Goal: Contribute content: Add original content to the website for others to see

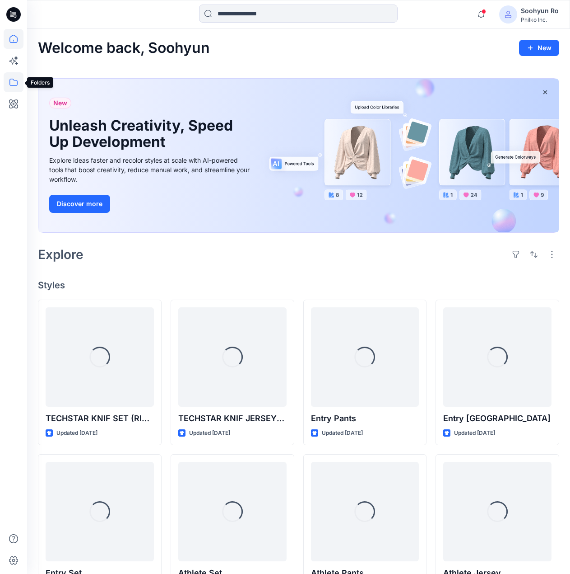
click at [14, 85] on icon at bounding box center [13, 82] width 8 height 7
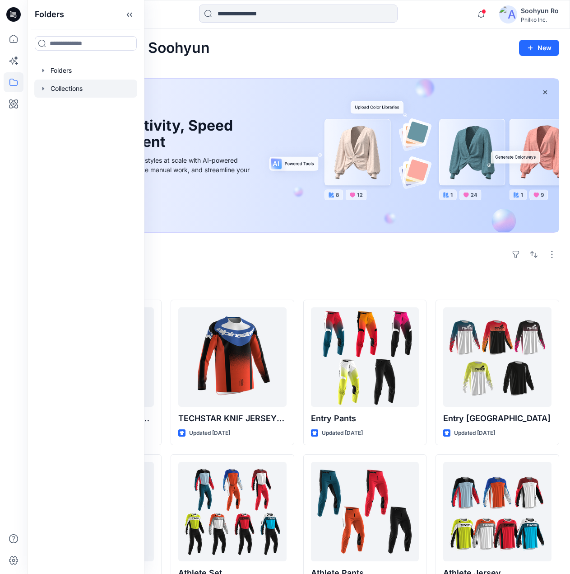
click at [44, 90] on icon "button" at bounding box center [43, 88] width 7 height 7
click at [44, 67] on icon "button" at bounding box center [43, 70] width 7 height 7
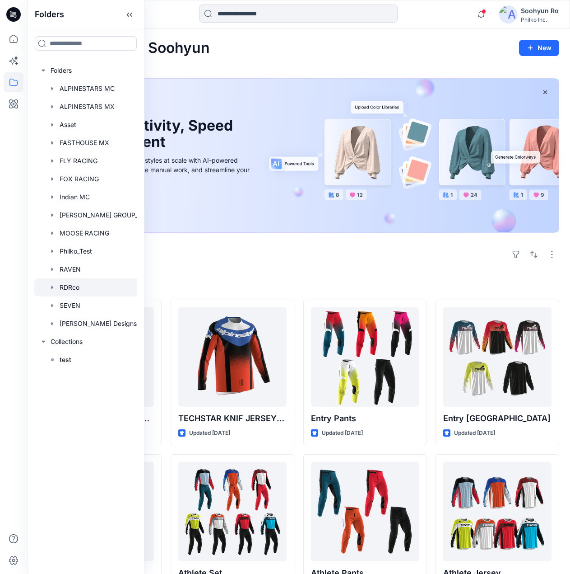
click at [70, 286] on div at bounding box center [97, 287] width 126 height 18
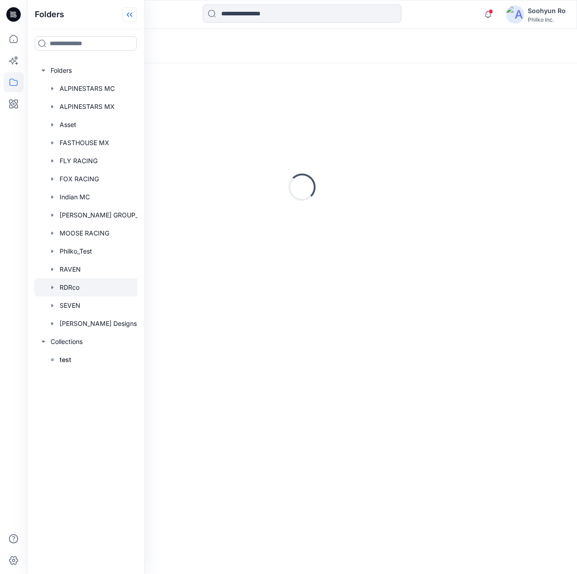
click at [128, 18] on icon at bounding box center [129, 14] width 14 height 15
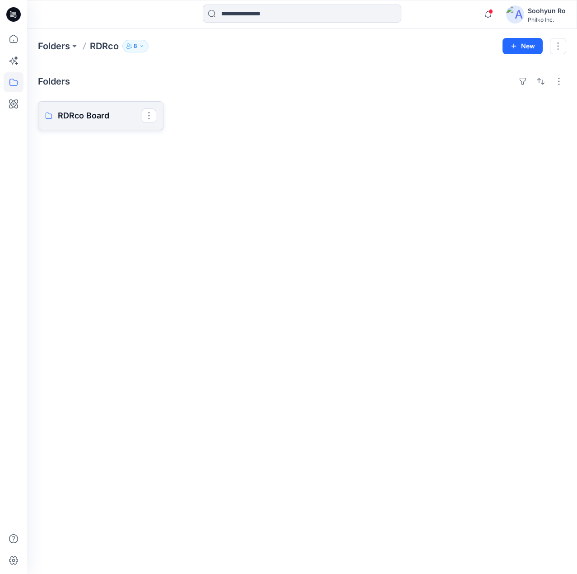
click at [130, 117] on p "RDRco Board" at bounding box center [100, 115] width 84 height 13
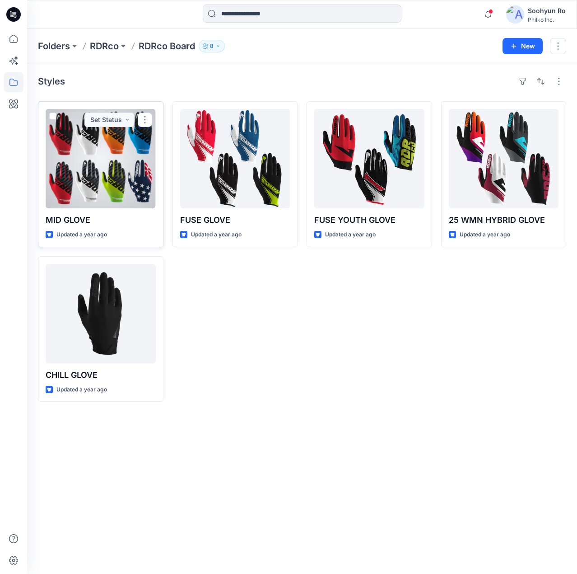
click at [101, 154] on div at bounding box center [101, 158] width 110 height 99
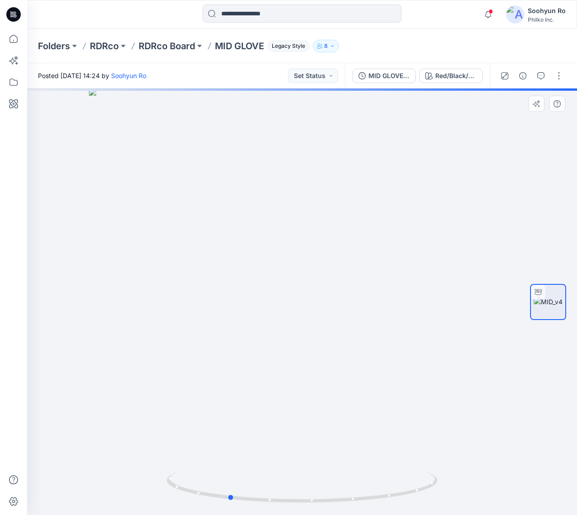
drag, startPoint x: 390, startPoint y: 233, endPoint x: 327, endPoint y: 238, distance: 63.1
click at [327, 238] on div at bounding box center [302, 302] width 550 height 427
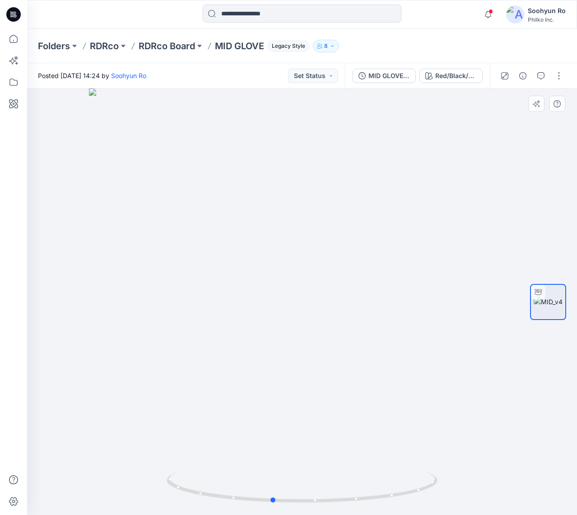
drag, startPoint x: 358, startPoint y: 351, endPoint x: 391, endPoint y: 351, distance: 33.4
click at [391, 351] on div at bounding box center [302, 302] width 550 height 427
drag, startPoint x: 380, startPoint y: 347, endPoint x: 427, endPoint y: 346, distance: 47.0
click at [427, 346] on div at bounding box center [302, 302] width 550 height 427
click at [457, 77] on div "Red/Black/White" at bounding box center [456, 76] width 42 height 10
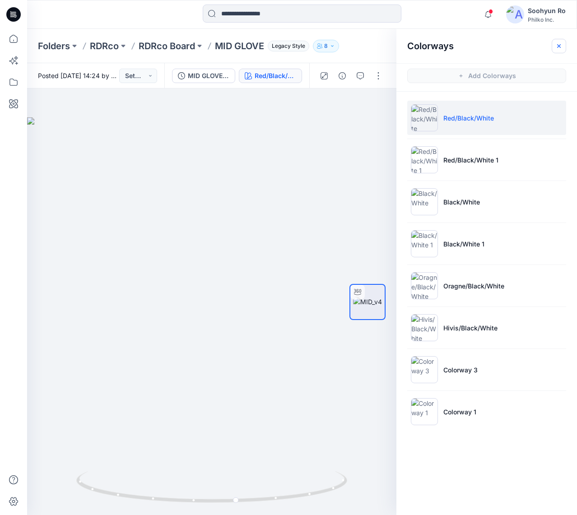
click at [558, 43] on icon "button" at bounding box center [559, 45] width 7 height 7
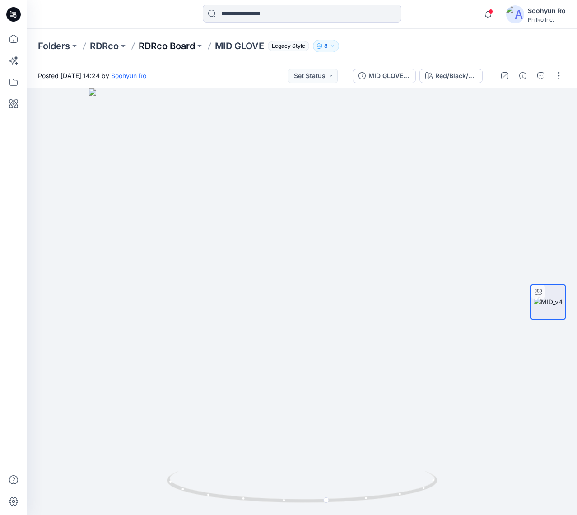
click at [173, 49] on p "RDRco Board" at bounding box center [167, 46] width 56 height 13
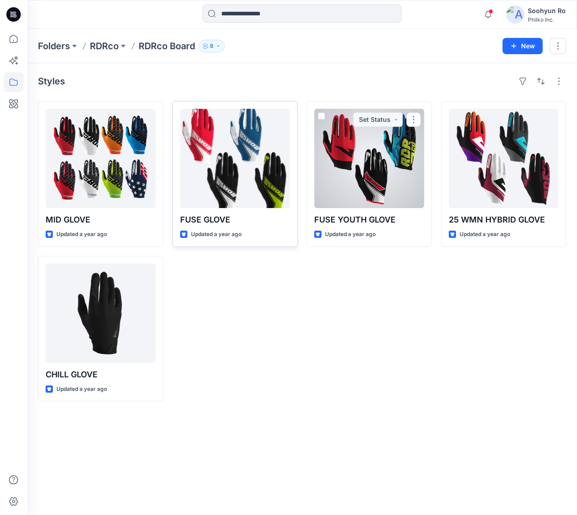
click at [237, 163] on div at bounding box center [235, 158] width 110 height 99
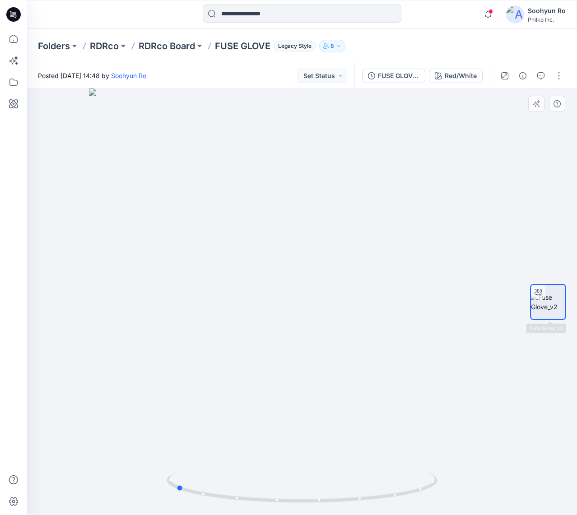
drag, startPoint x: 399, startPoint y: 310, endPoint x: 519, endPoint y: 317, distance: 120.4
click at [519, 317] on div "Red/White Loading... Material Properties Loading..." at bounding box center [302, 302] width 550 height 427
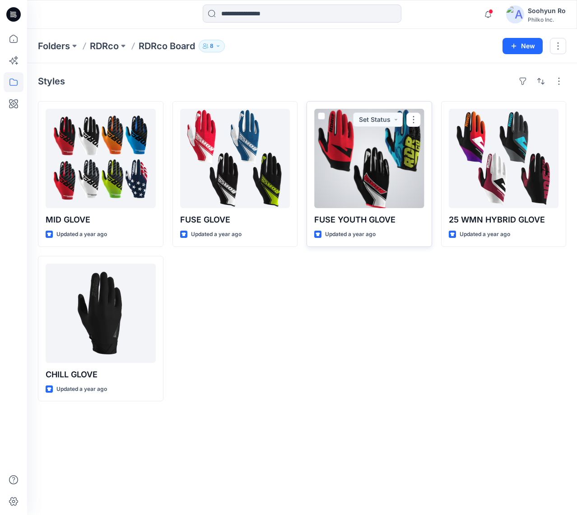
click at [341, 168] on div at bounding box center [369, 158] width 110 height 99
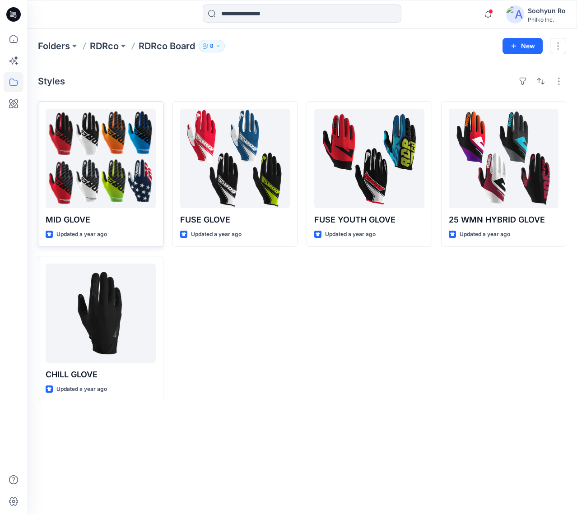
click at [110, 173] on div at bounding box center [101, 158] width 110 height 99
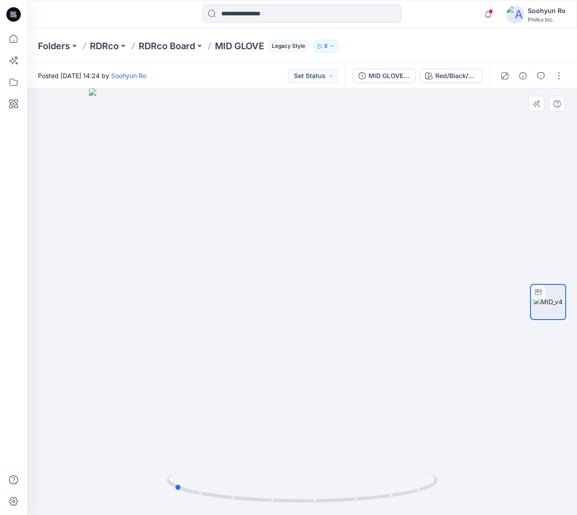
drag, startPoint x: 314, startPoint y: 262, endPoint x: 435, endPoint y: 261, distance: 121.5
click at [435, 261] on div at bounding box center [302, 302] width 550 height 427
drag, startPoint x: 325, startPoint y: 164, endPoint x: 226, endPoint y: 191, distance: 103.0
click at [226, 191] on div at bounding box center [302, 302] width 550 height 427
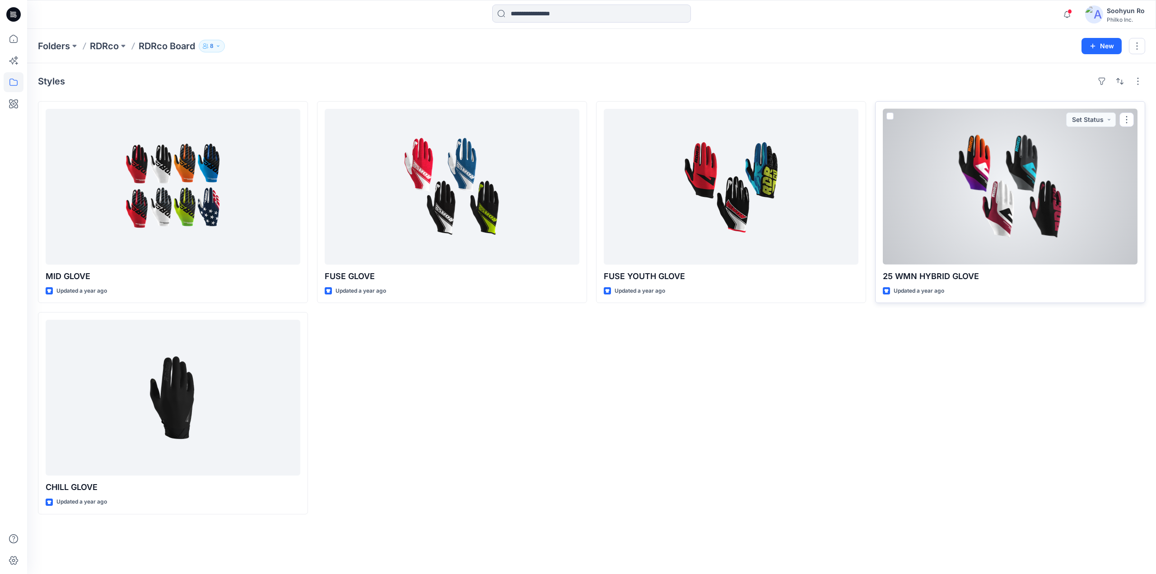
click at [577, 210] on div at bounding box center [1010, 187] width 255 height 156
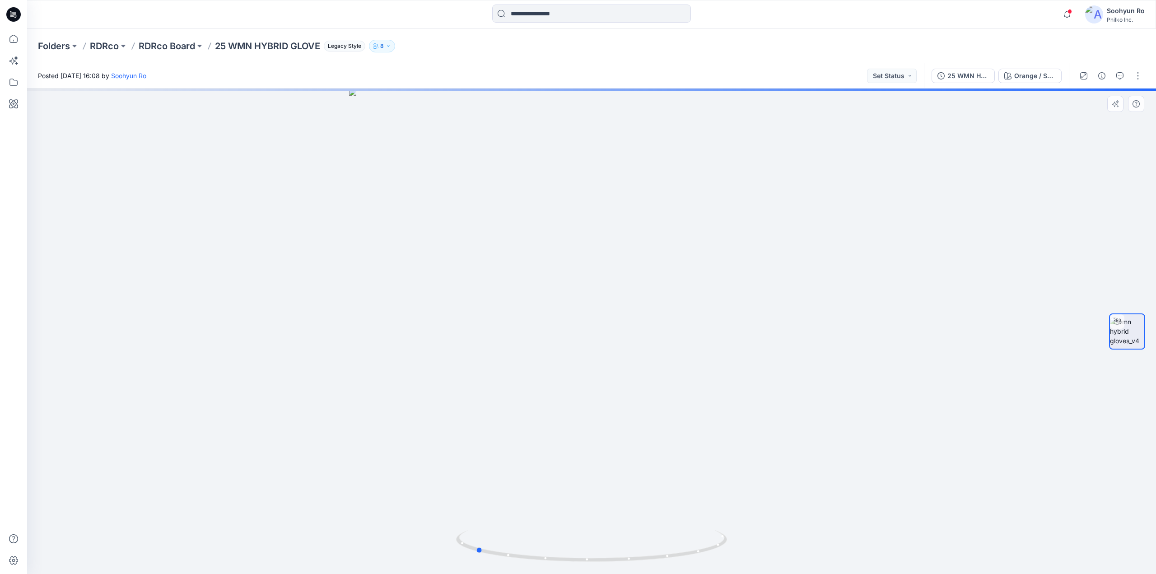
drag, startPoint x: 691, startPoint y: 260, endPoint x: 833, endPoint y: 256, distance: 142.4
click at [577, 256] on div at bounding box center [591, 332] width 1129 height 486
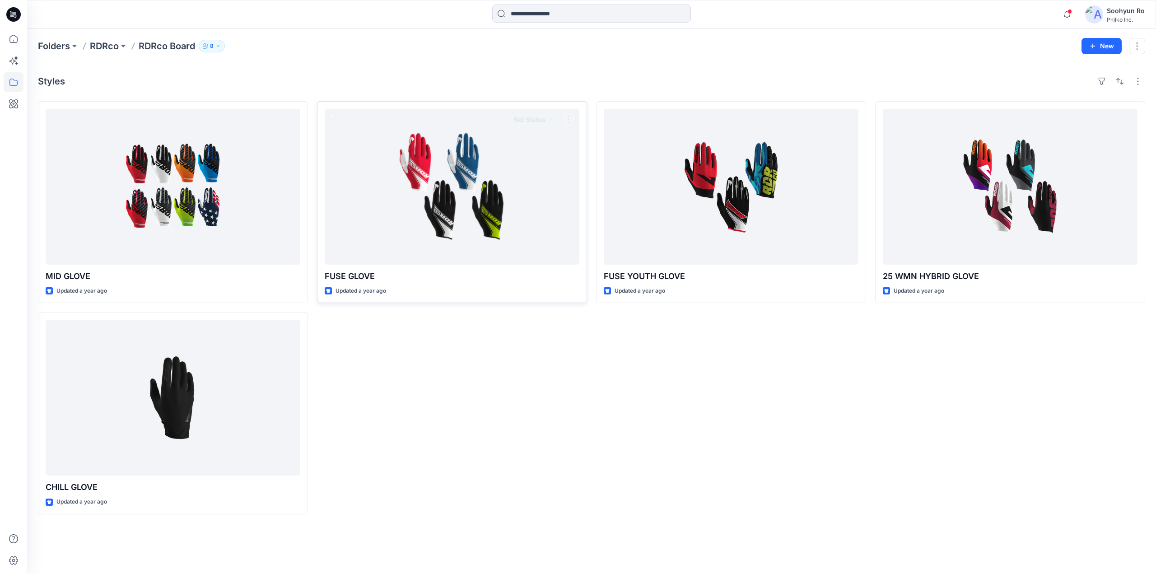
click at [459, 344] on div "FUSE GLOVE Updated a year ago Set Status" at bounding box center [452, 307] width 270 height 413
click at [69, 41] on p "Folders" at bounding box center [54, 46] width 32 height 13
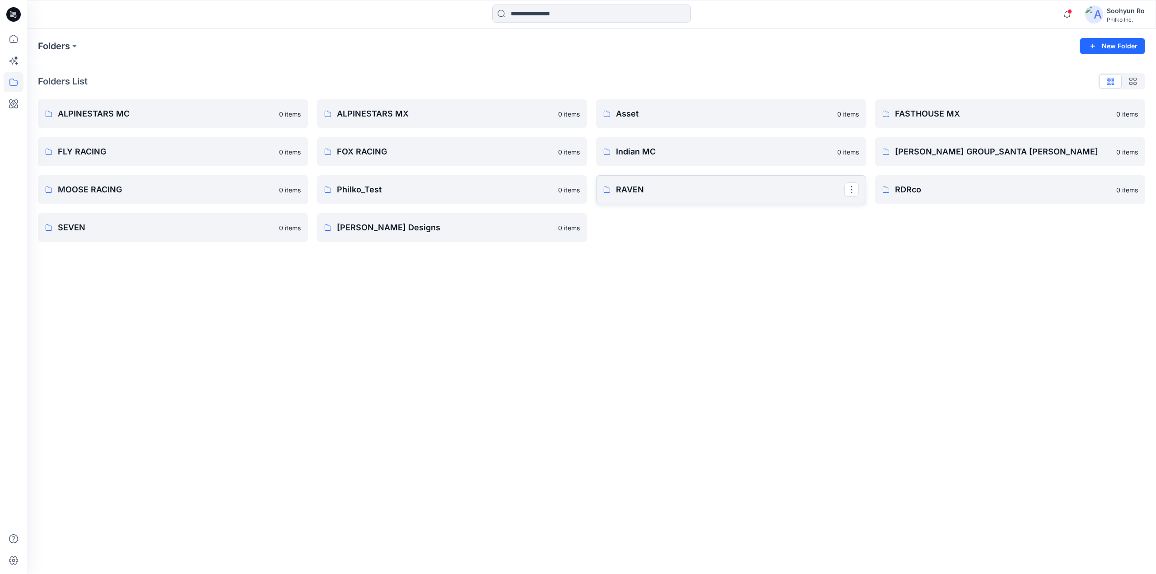
click at [577, 195] on p "RAVEN" at bounding box center [730, 189] width 229 height 13
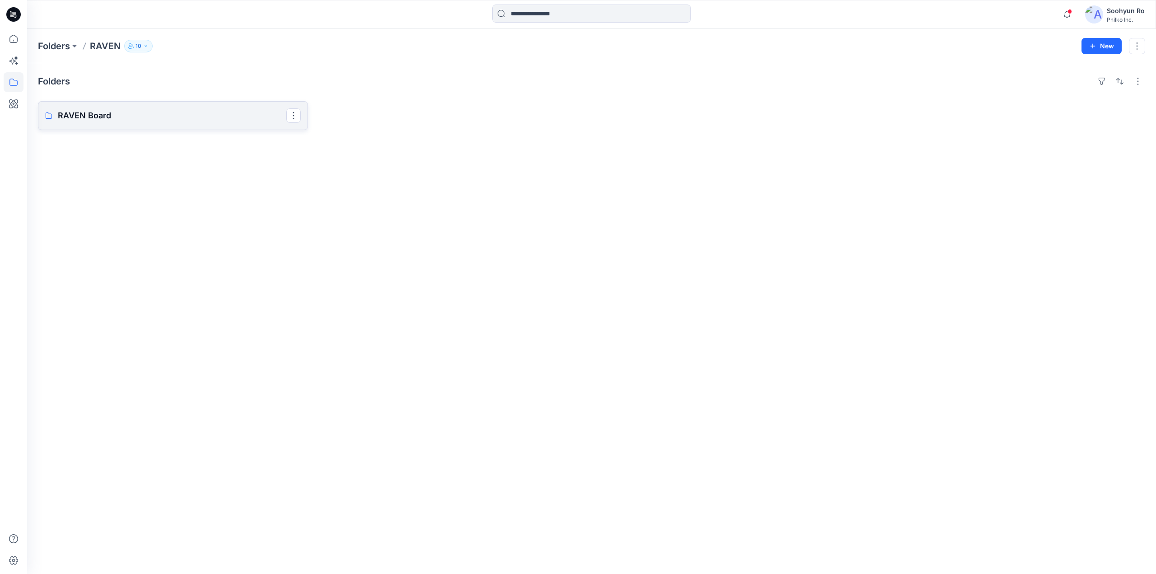
click at [232, 116] on p "RAVEN Board" at bounding box center [172, 115] width 229 height 13
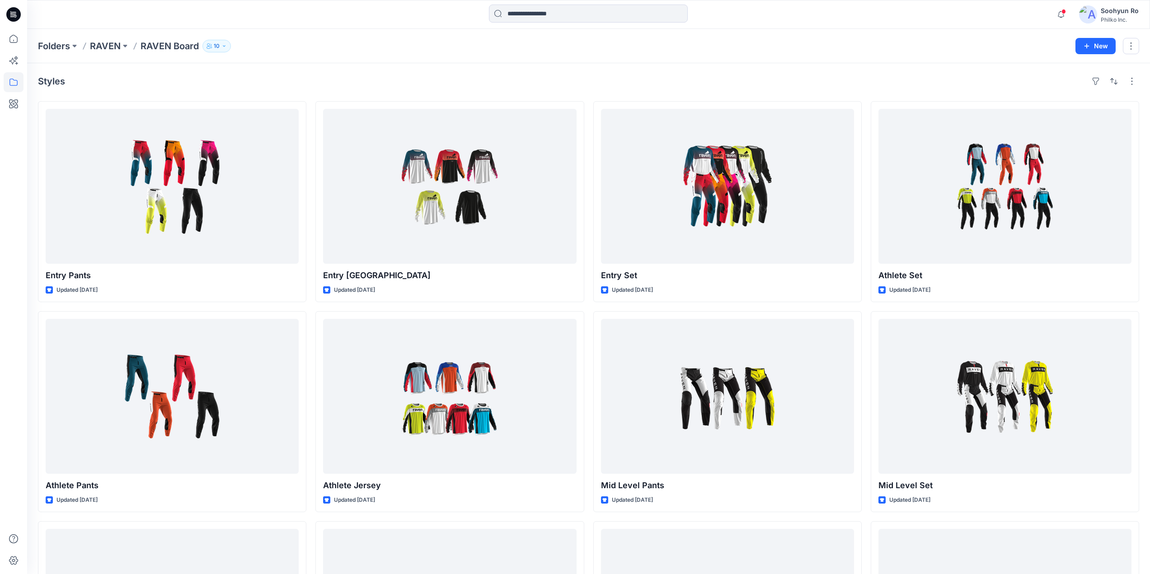
click at [225, 48] on icon "button" at bounding box center [223, 45] width 5 height 5
click at [279, 103] on button "External 4" at bounding box center [288, 100] width 55 height 23
click at [221, 103] on button "Internal 6" at bounding box center [234, 100] width 54 height 23
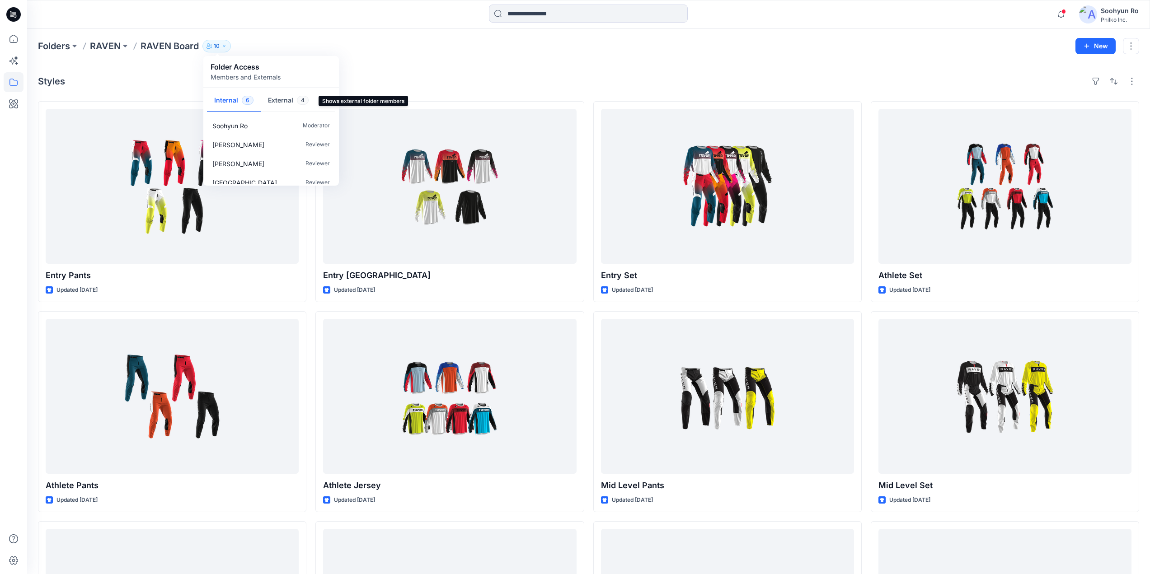
click at [286, 96] on button "External 4" at bounding box center [288, 100] width 55 height 23
click at [246, 99] on span "6" at bounding box center [248, 100] width 12 height 9
click at [570, 83] on div "Styles" at bounding box center [588, 81] width 1101 height 14
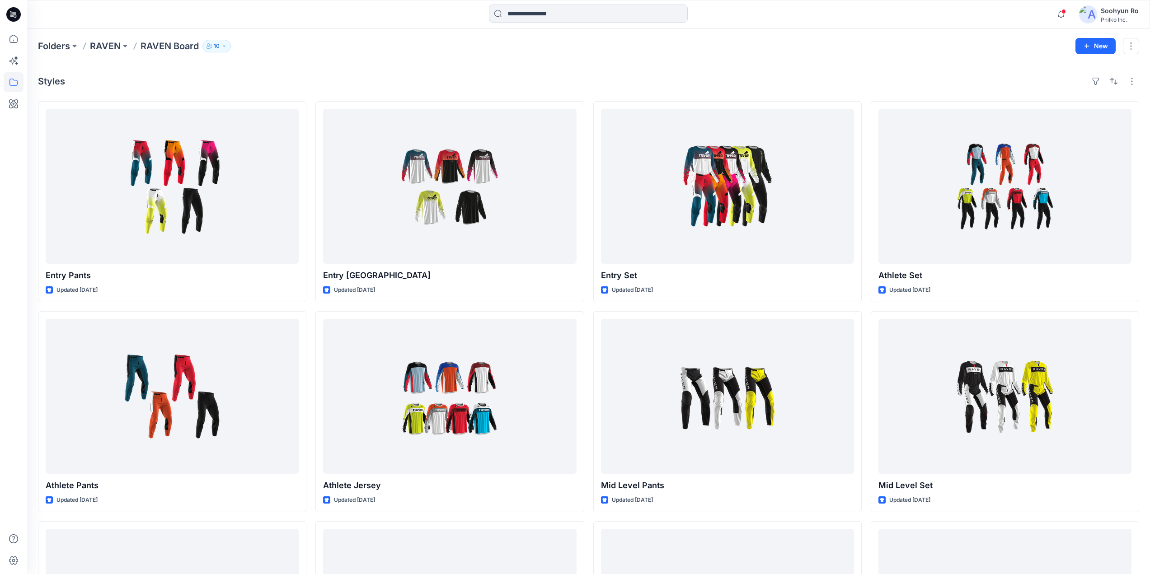
click at [214, 46] on button "10" at bounding box center [216, 46] width 28 height 13
click at [242, 76] on p "Members and Externals" at bounding box center [245, 76] width 70 height 9
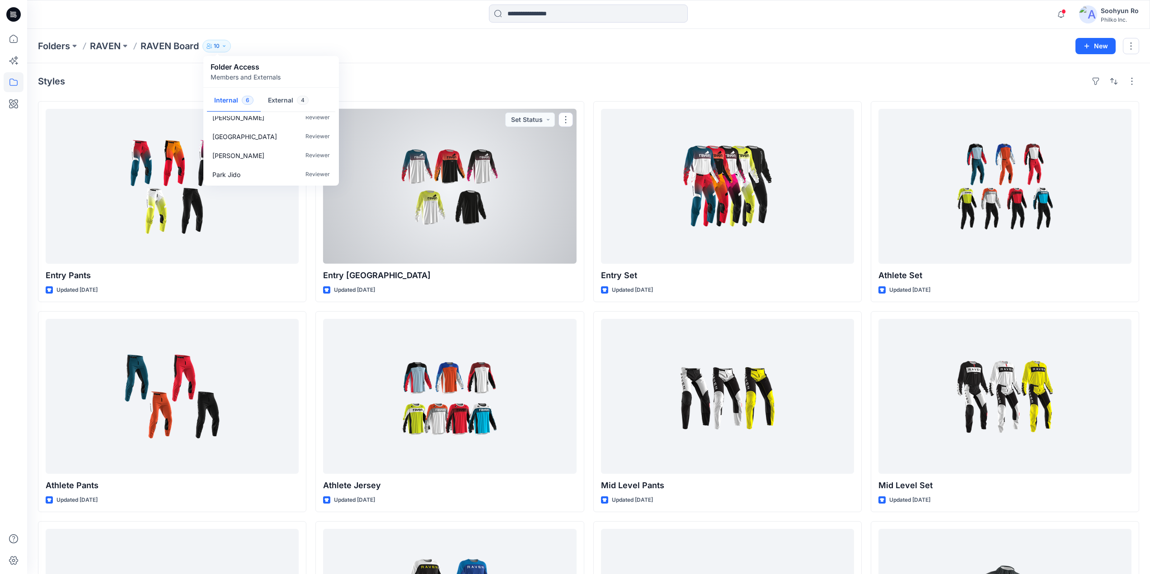
click at [409, 66] on div "Styles Entry Pants Updated 2 months ago Athlete Pants Updated 2 months ago Core…" at bounding box center [588, 503] width 1122 height 880
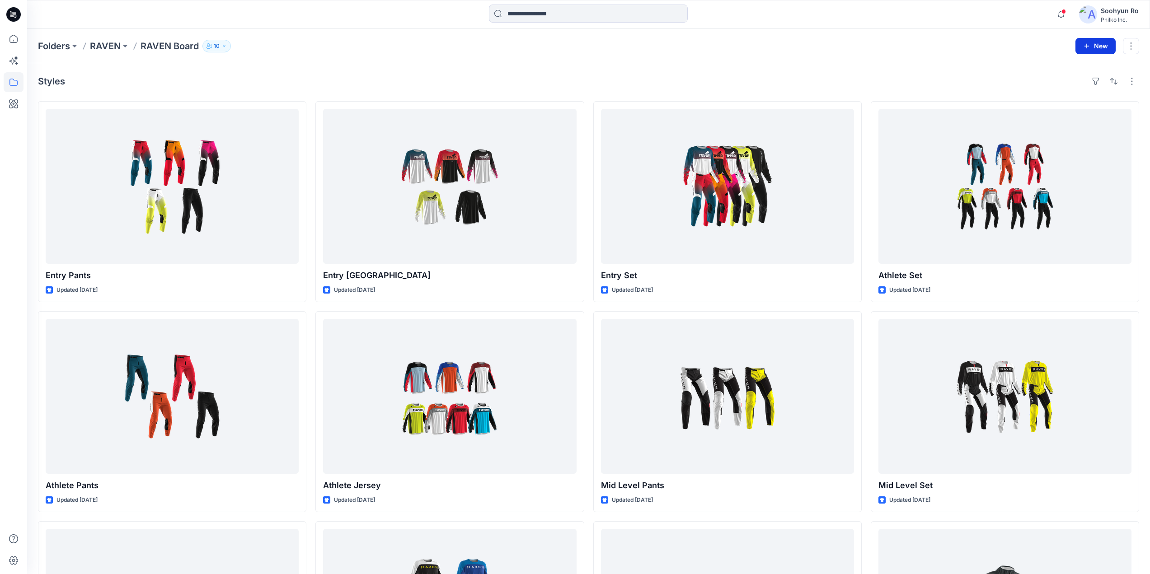
click at [577, 50] on button "New" at bounding box center [1095, 46] width 40 height 16
click at [577, 66] on p "New Style" at bounding box center [1067, 68] width 30 height 11
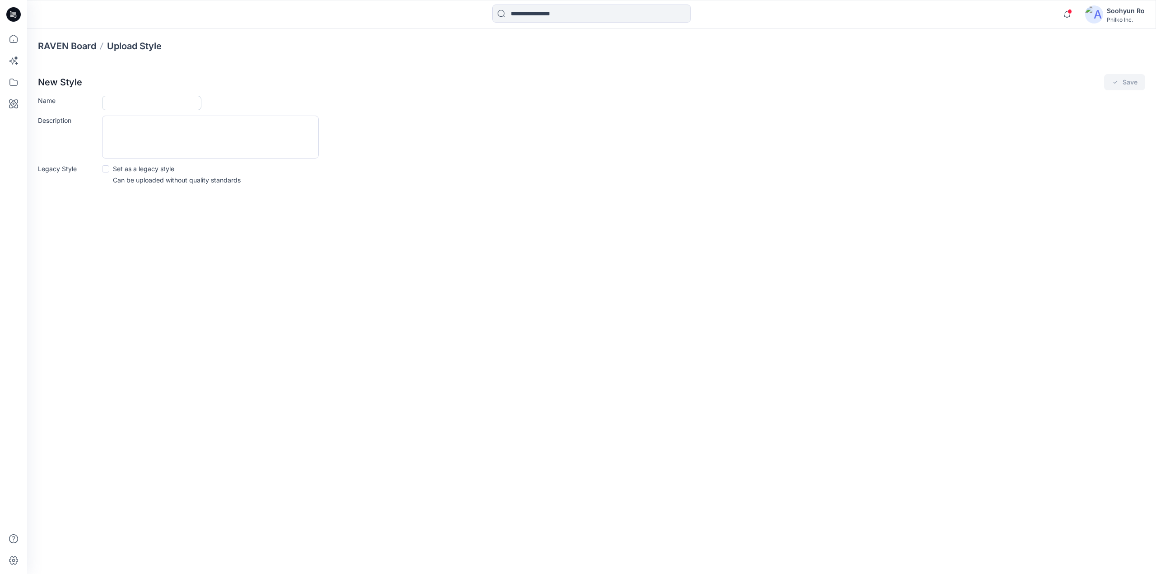
click at [124, 104] on input "Name" at bounding box center [151, 103] width 99 height 14
type input "*"
type input "**********"
click at [577, 80] on icon "submit" at bounding box center [1115, 82] width 7 height 7
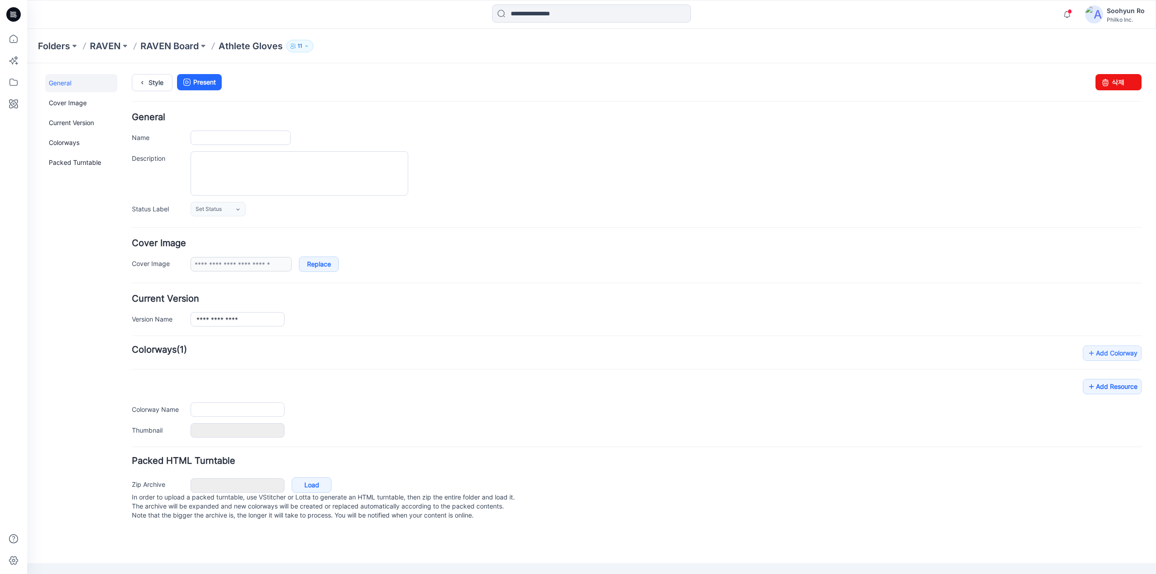
type input "**********"
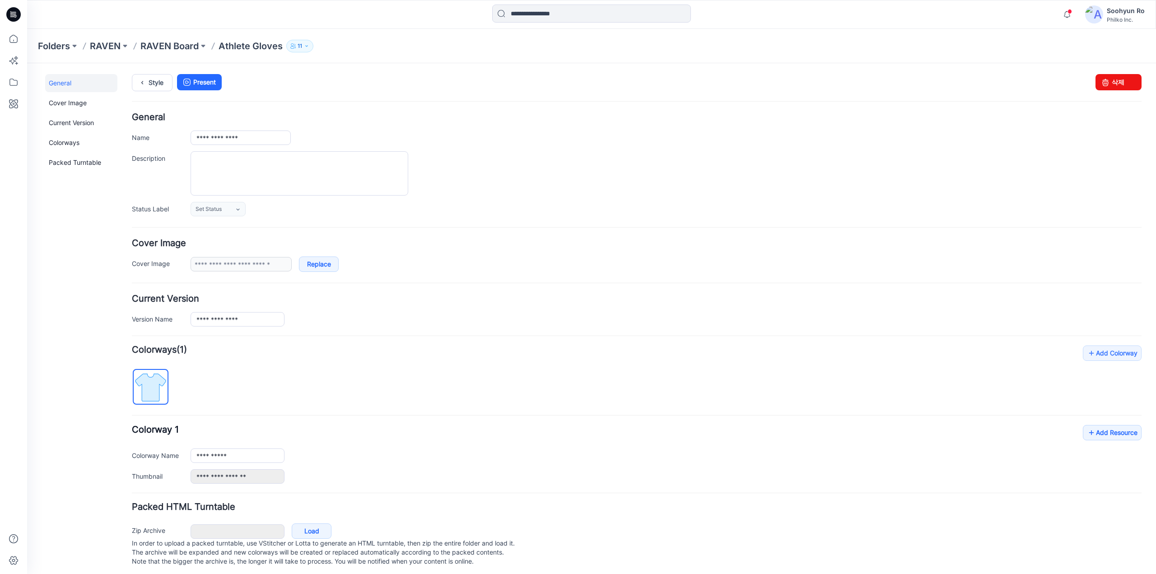
scroll to position [13, 0]
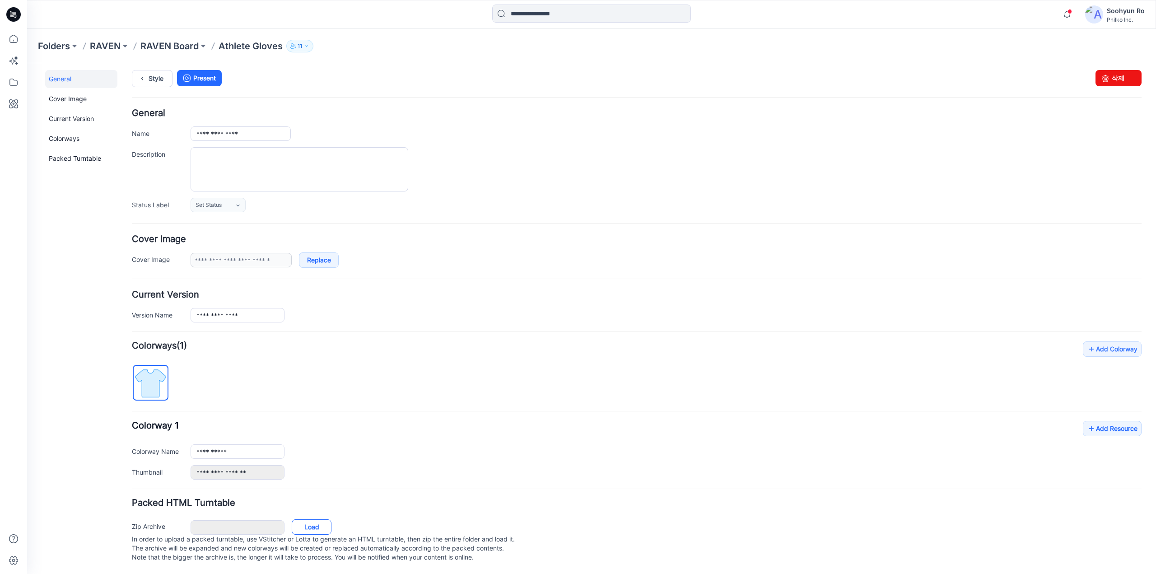
click at [308, 522] on link "Load" at bounding box center [312, 526] width 40 height 15
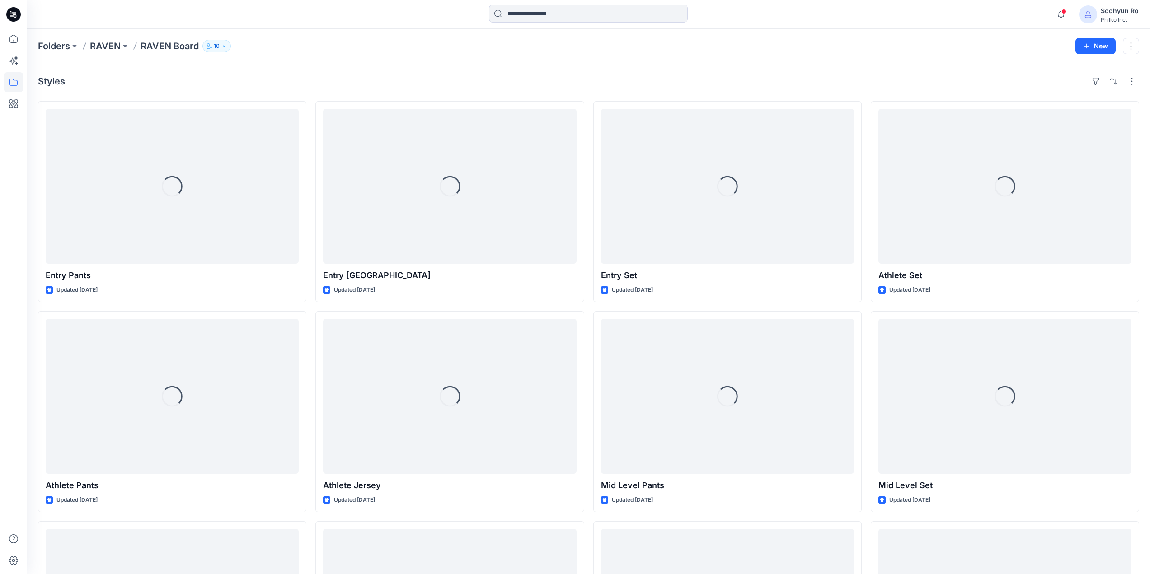
click at [206, 48] on button "10" at bounding box center [216, 46] width 28 height 13
click at [221, 70] on p "Folder Access" at bounding box center [245, 66] width 70 height 11
click at [222, 74] on p "Members and Externals" at bounding box center [245, 76] width 70 height 9
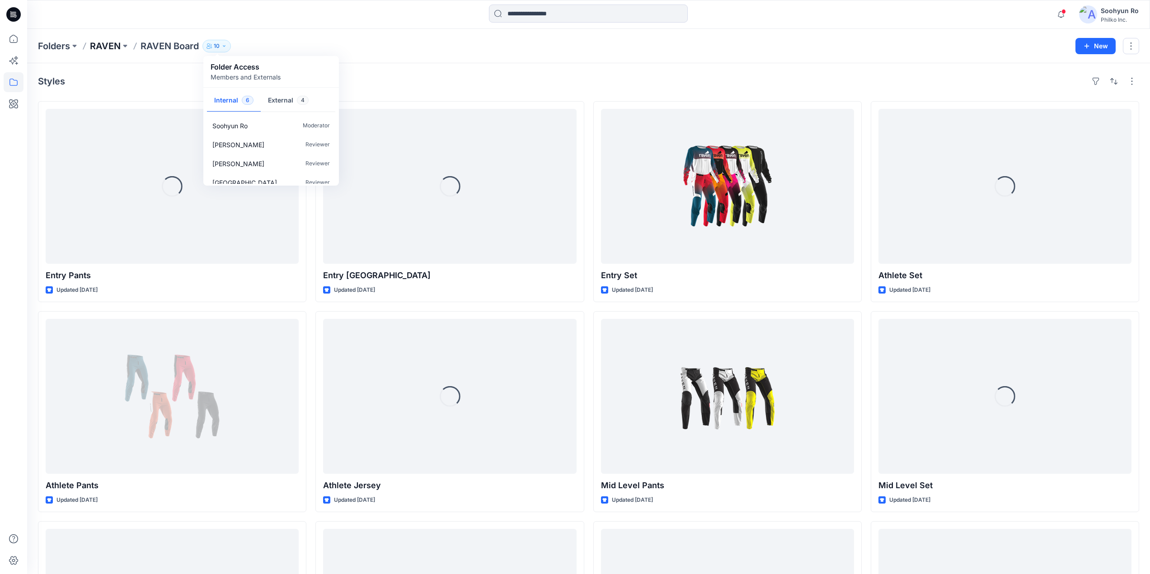
click at [110, 44] on p "RAVEN" at bounding box center [105, 46] width 31 height 13
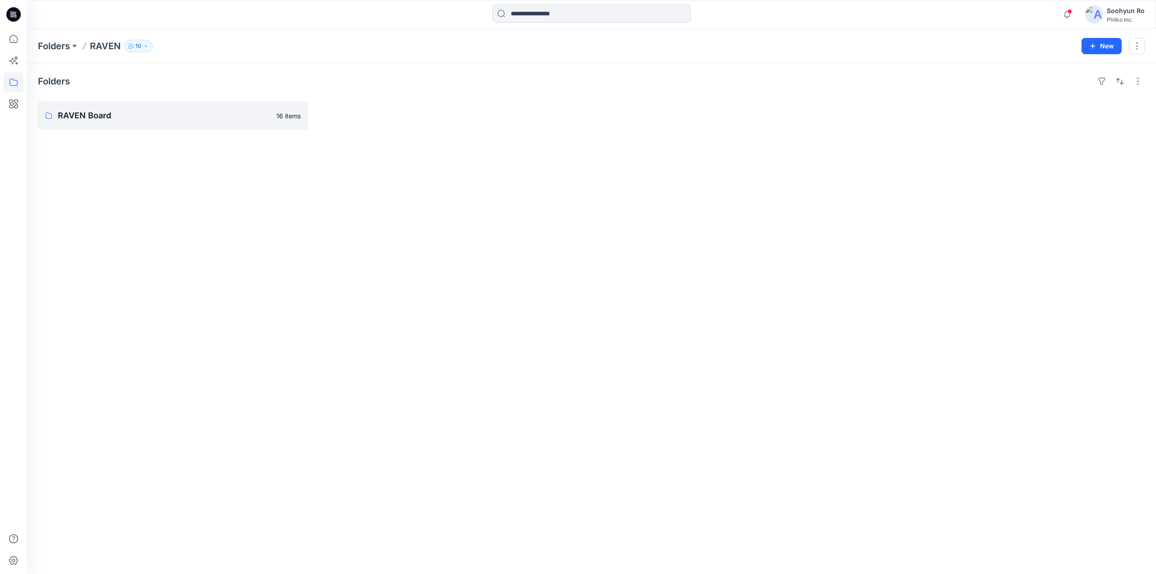
click at [148, 50] on button "10" at bounding box center [138, 46] width 28 height 13
click at [245, 67] on button "Manage Users" at bounding box center [245, 72] width 14 height 14
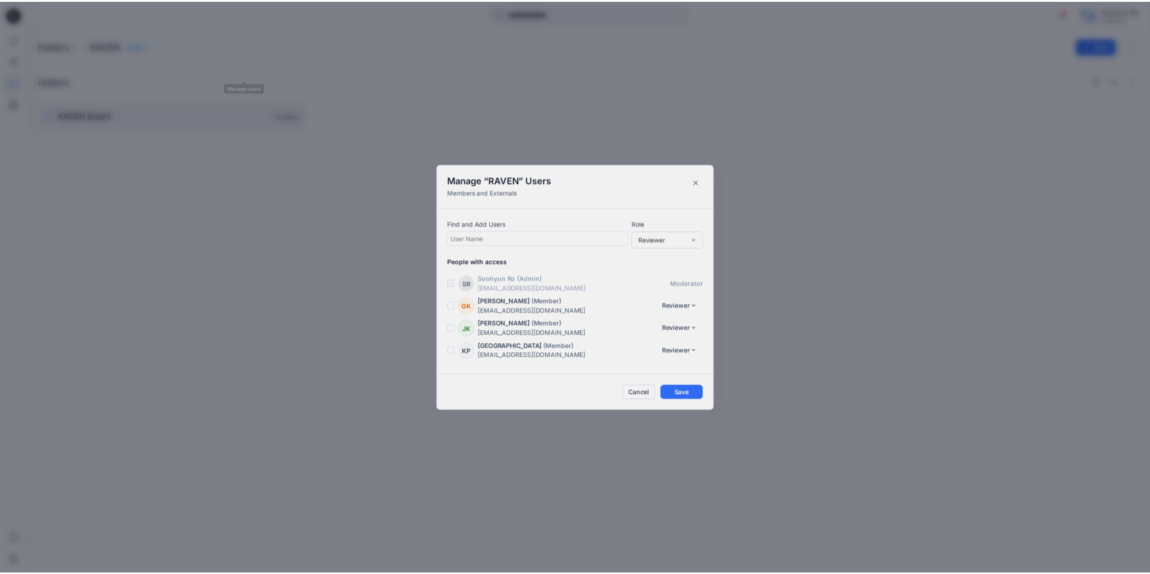
scroll to position [132, 0]
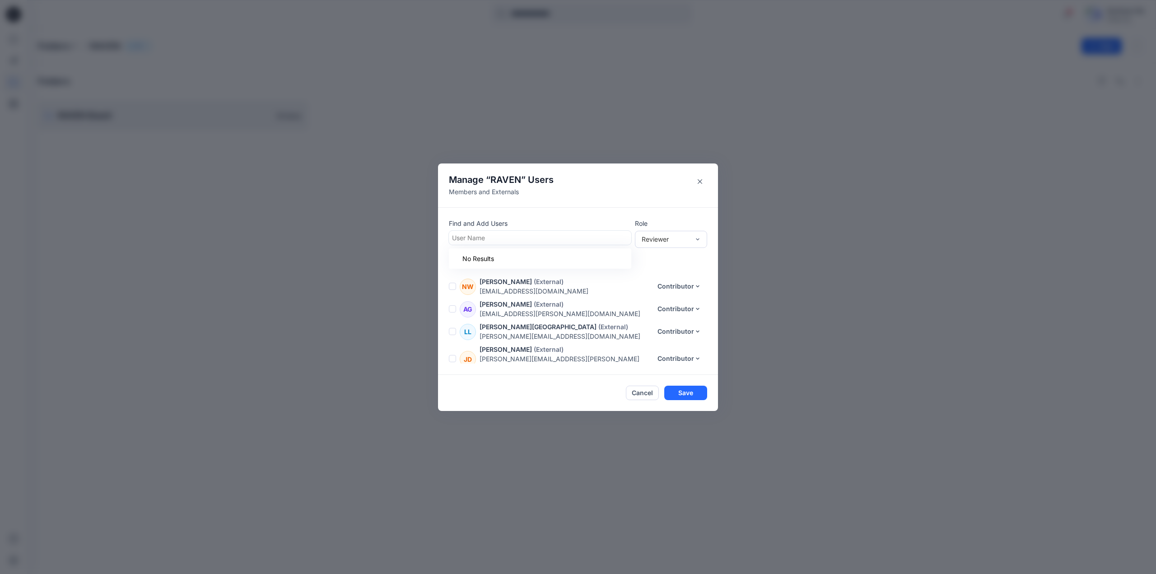
click at [529, 231] on div "User Name" at bounding box center [539, 237] width 180 height 13
type input "*"
type input "***"
click at [529, 288] on div "DL Donggoo Lee" at bounding box center [540, 280] width 182 height 20
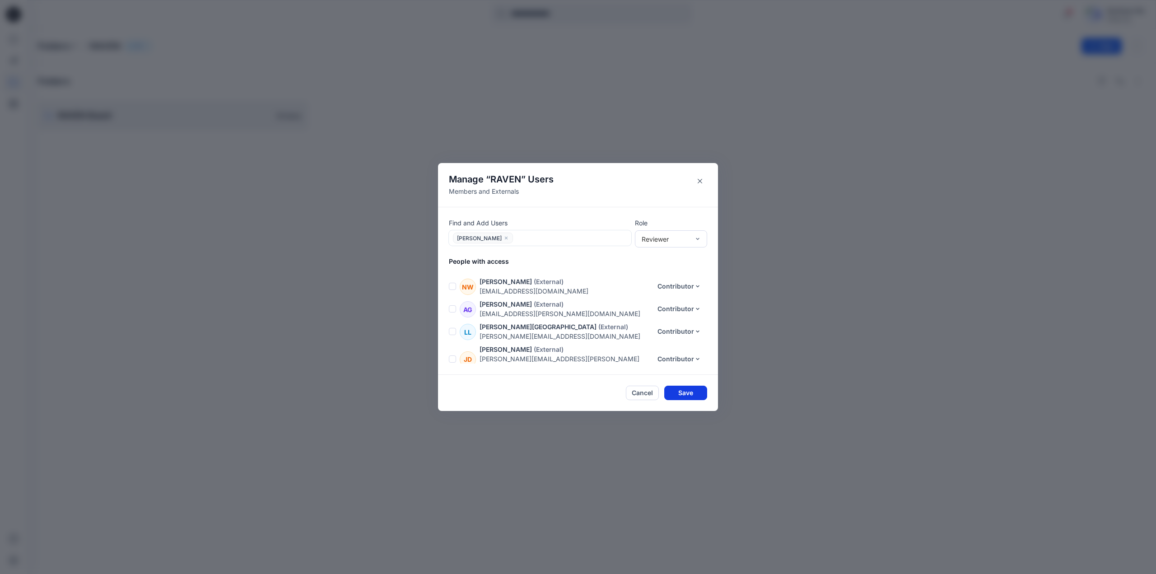
click at [692, 393] on button "Save" at bounding box center [685, 393] width 43 height 14
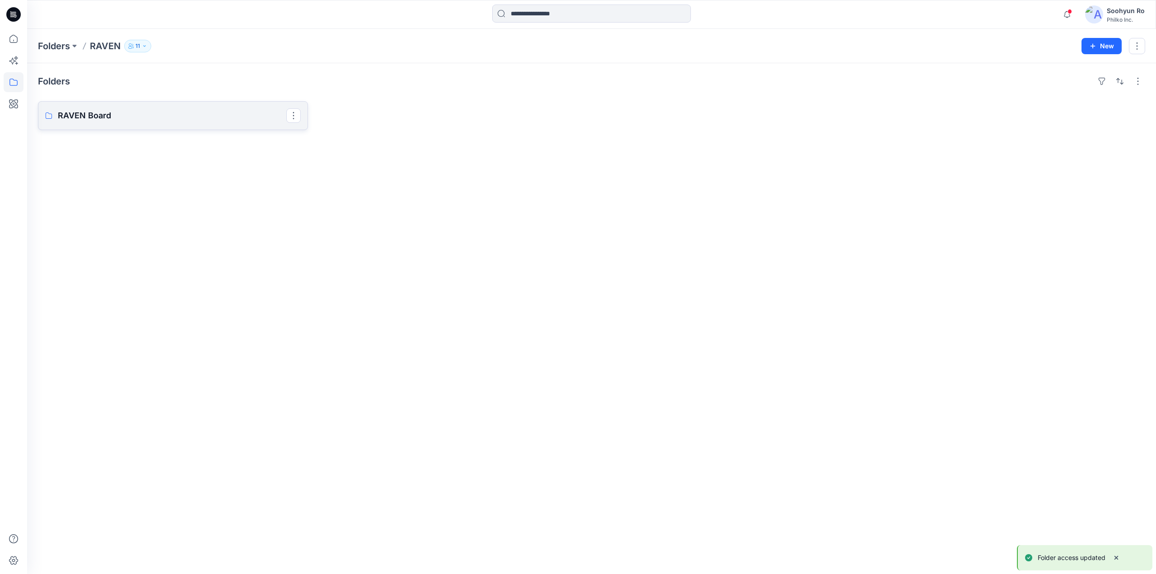
click at [115, 112] on p "RAVEN Board" at bounding box center [172, 115] width 229 height 13
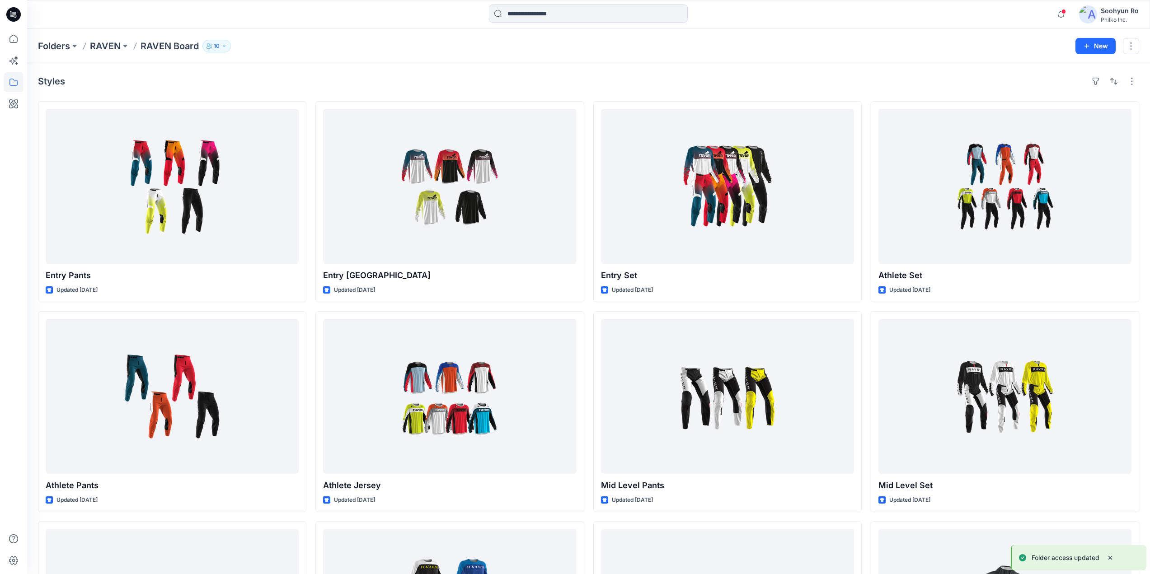
click at [211, 44] on icon "button" at bounding box center [208, 45] width 5 height 5
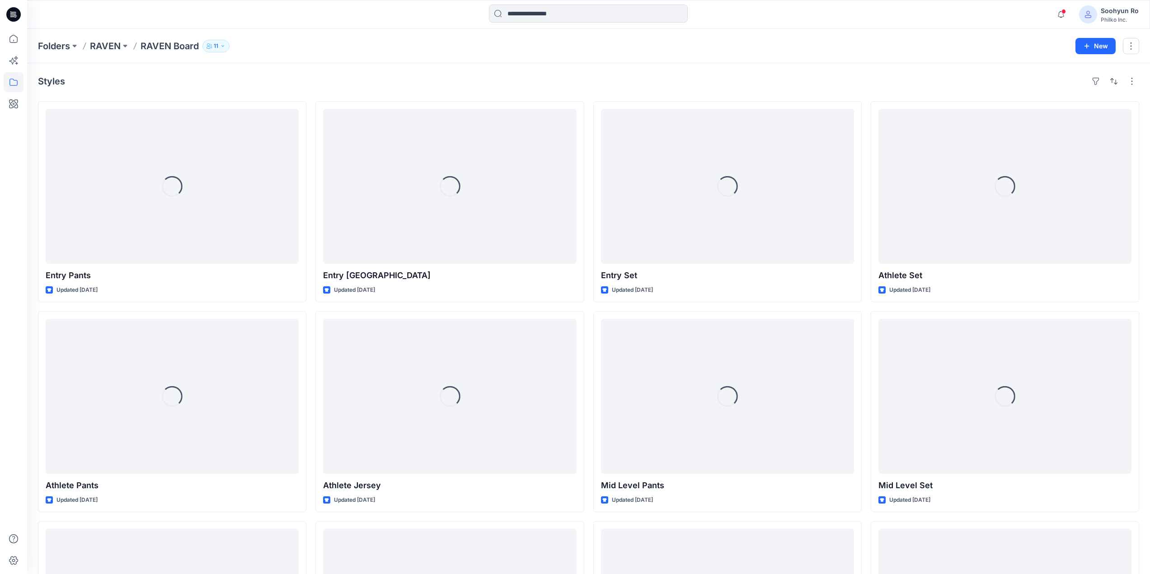
click at [212, 50] on button "11" at bounding box center [215, 46] width 27 height 13
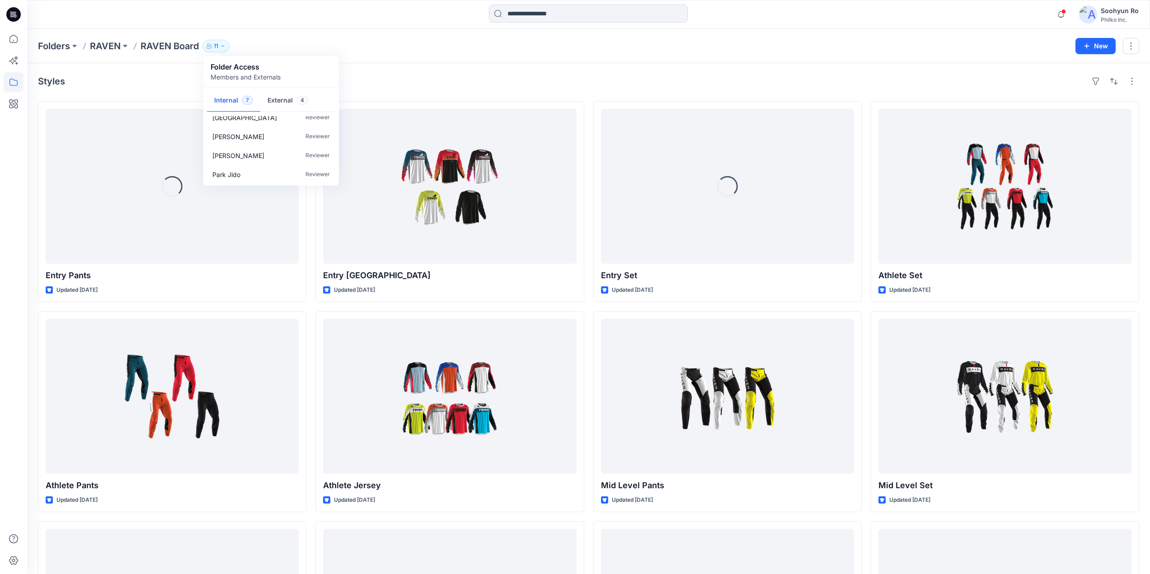
click at [382, 82] on div "Styles" at bounding box center [588, 81] width 1101 height 14
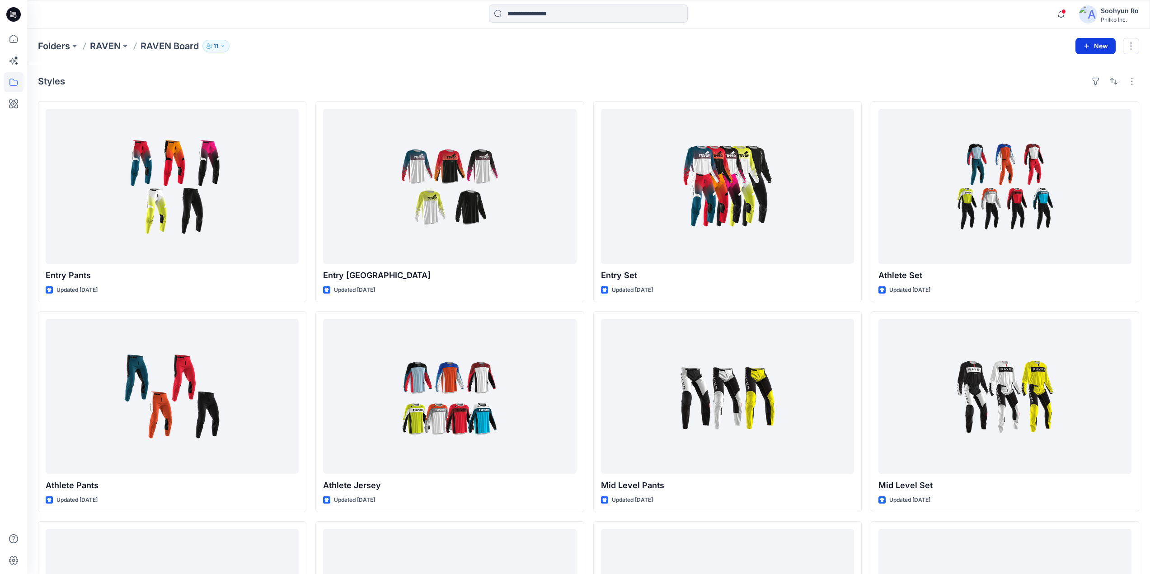
click at [1098, 48] on button "New" at bounding box center [1095, 46] width 40 height 16
click at [1075, 63] on button "New Style" at bounding box center [1075, 69] width 78 height 18
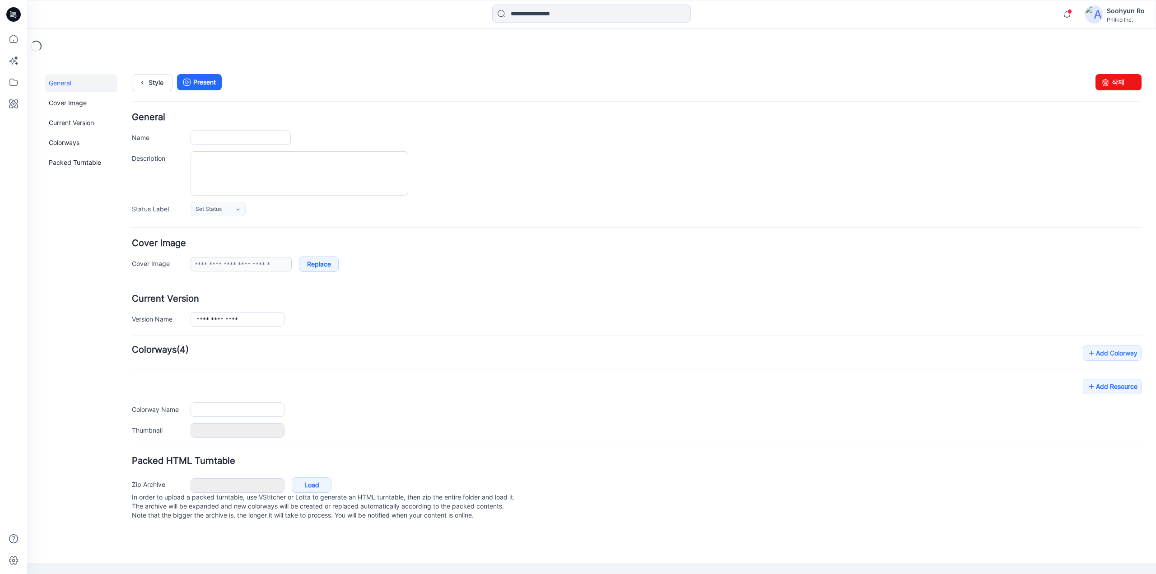
type input "**********"
type input "*****"
type input "**********"
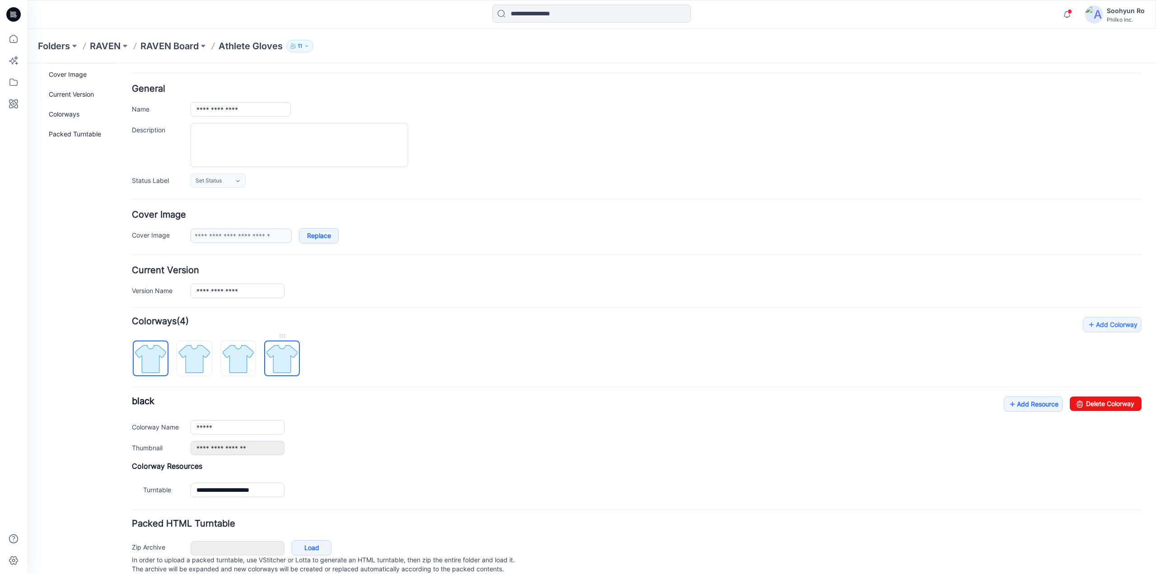
scroll to position [58, 0]
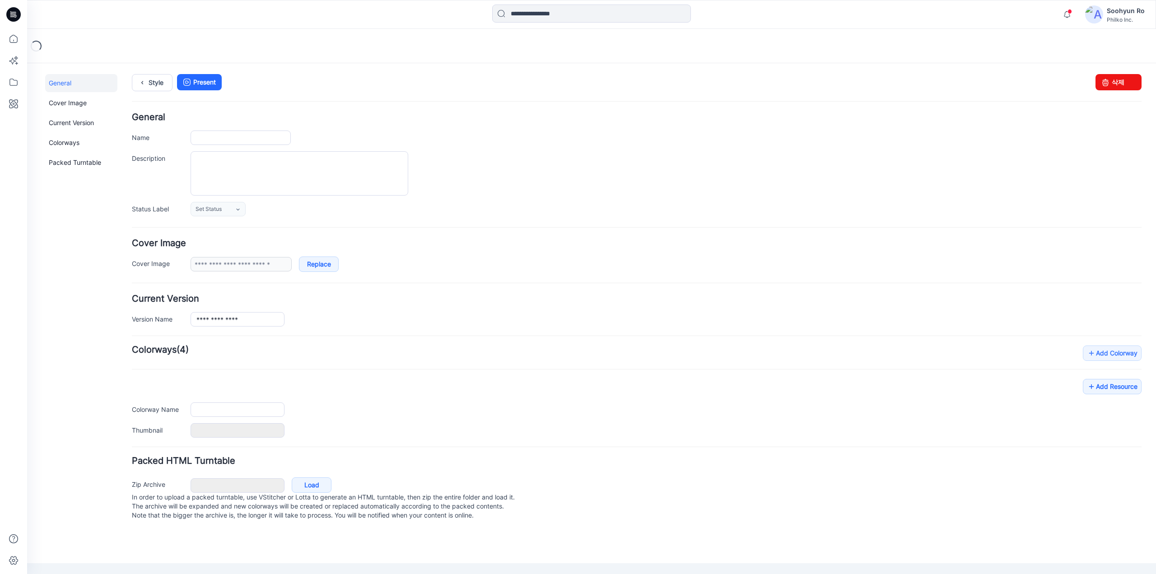
type input "**********"
type input "*****"
type input "**********"
type input "*****"
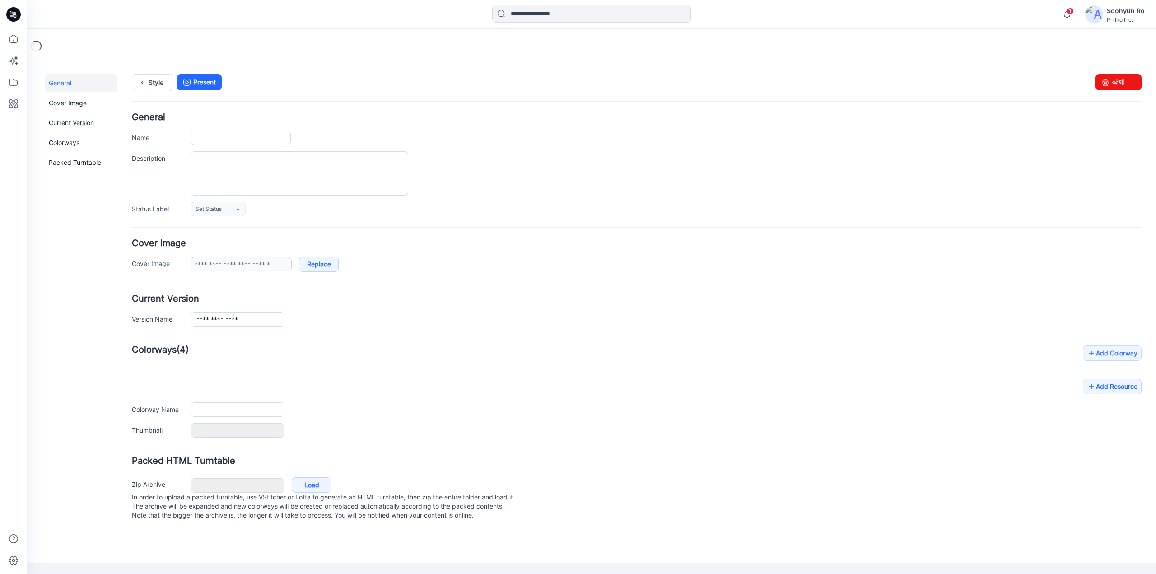
type input "**********"
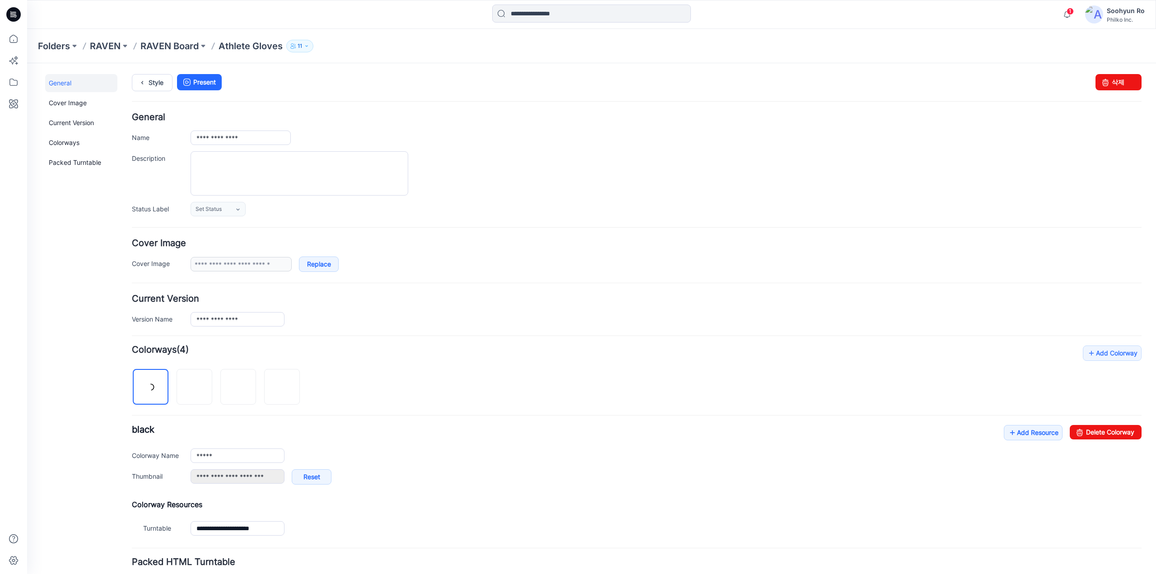
scroll to position [45, 0]
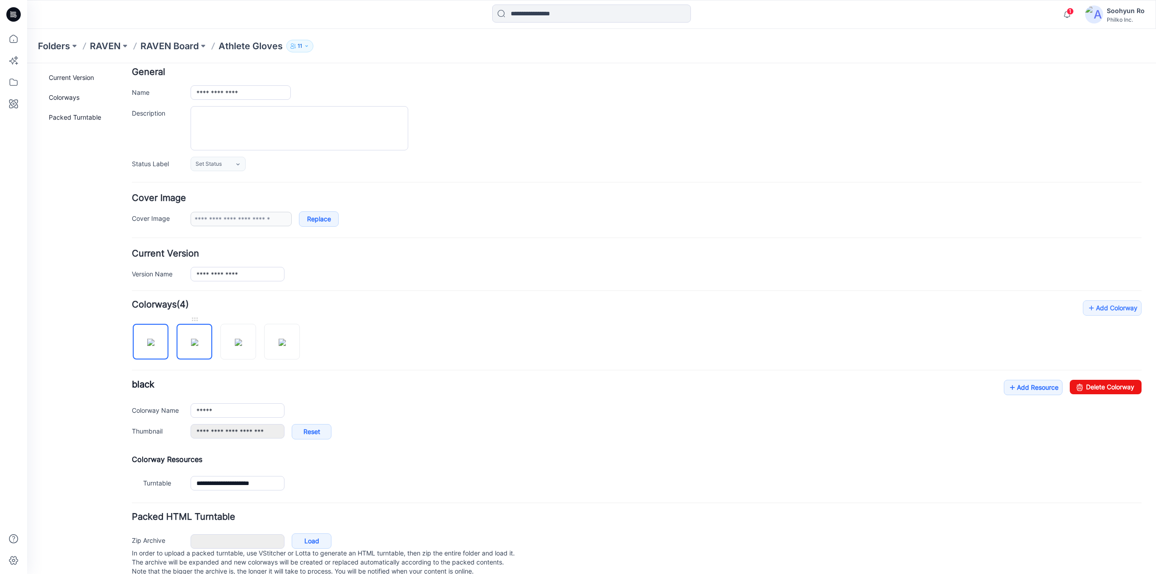
click at [198, 346] on img at bounding box center [194, 342] width 7 height 7
click at [236, 342] on img at bounding box center [238, 342] width 7 height 7
click at [279, 342] on img at bounding box center [282, 342] width 7 height 7
click at [154, 339] on img at bounding box center [150, 342] width 7 height 7
click at [196, 406] on input "*****" at bounding box center [238, 410] width 94 height 14
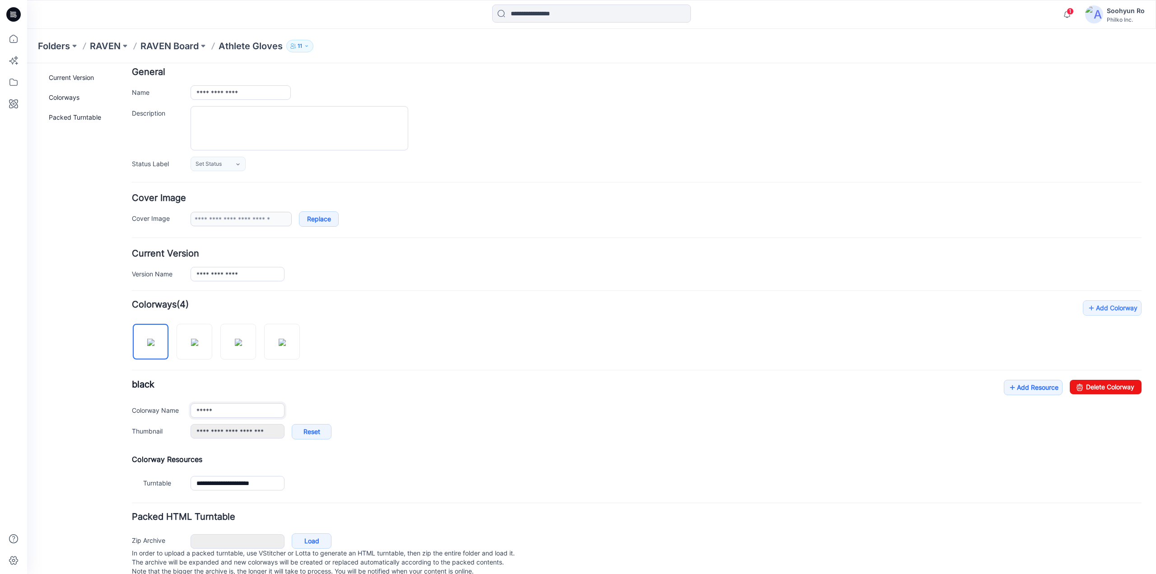
click at [196, 409] on input "*****" at bounding box center [238, 410] width 94 height 14
type input "*****"
click at [377, 340] on div "Add Colorway Colorways (4) black Add Resource Delete Colorway Colorway Name ***…" at bounding box center [637, 396] width 1010 height 193
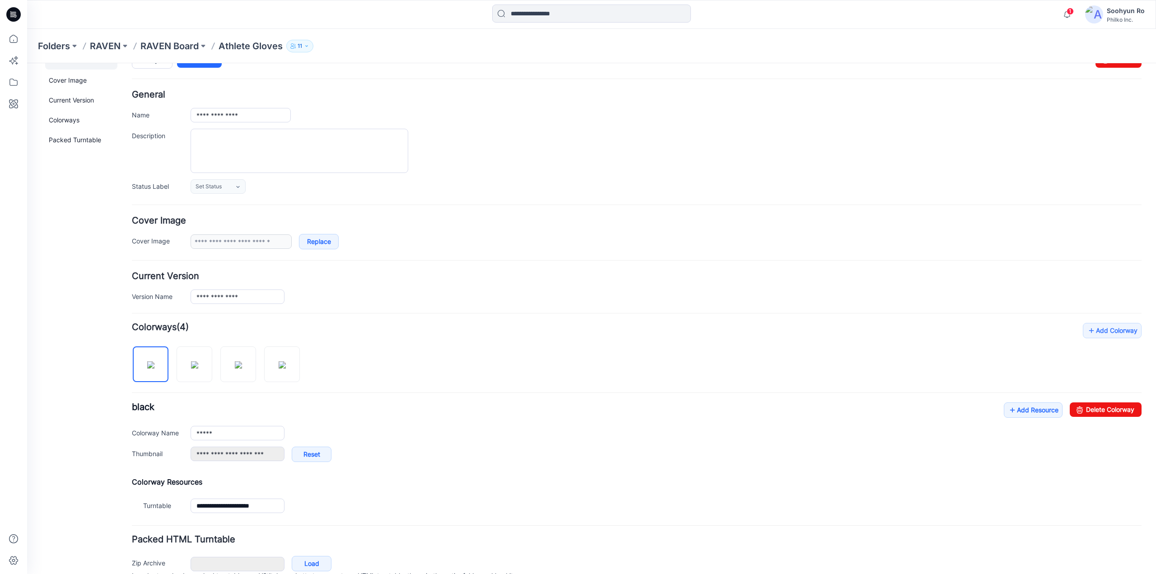
scroll to position [0, 0]
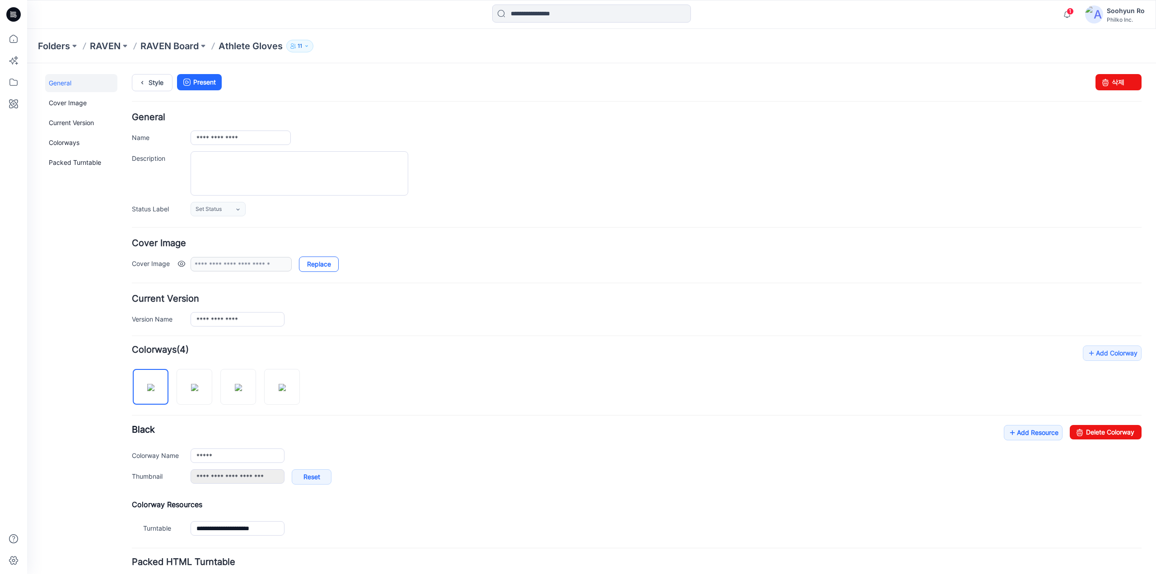
click at [334, 268] on link "Replace" at bounding box center [319, 264] width 40 height 15
type input "**********"
click at [179, 44] on p "RAVEN Board" at bounding box center [169, 46] width 58 height 13
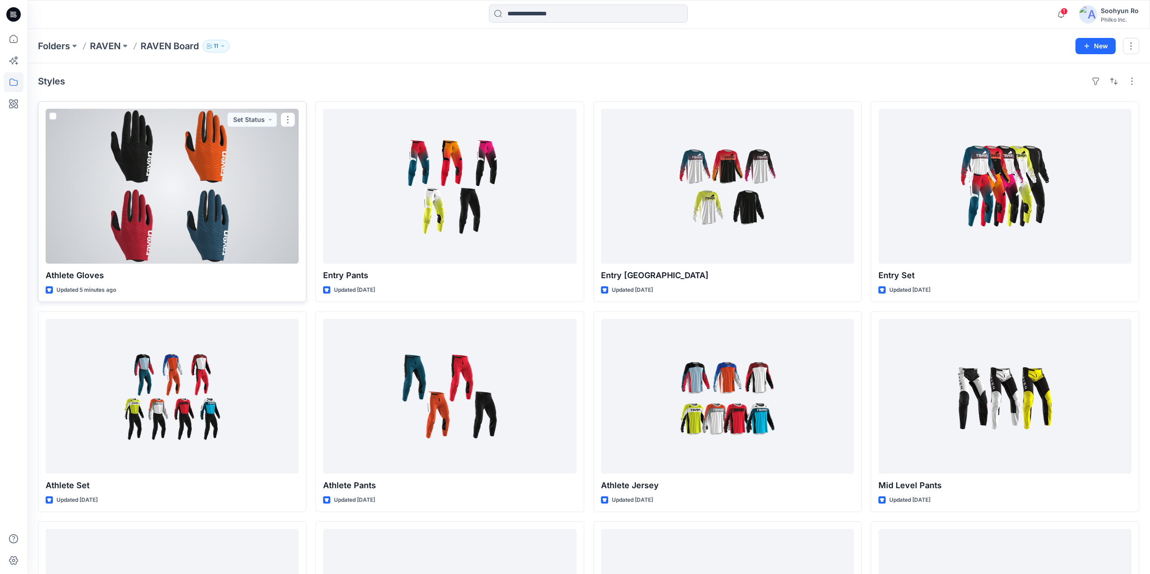
click at [250, 186] on div at bounding box center [172, 186] width 253 height 155
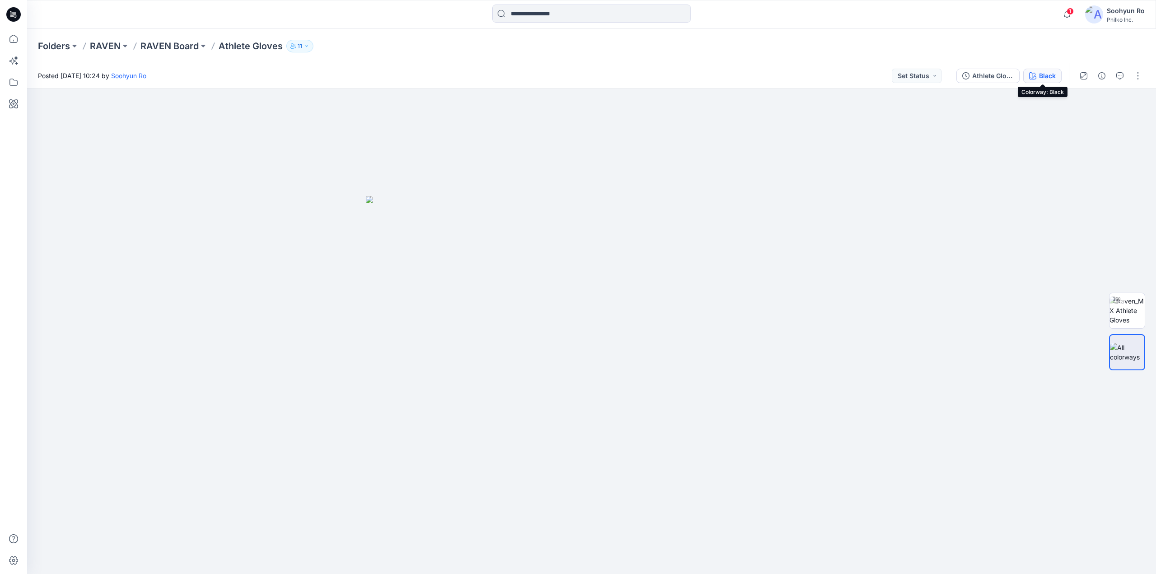
click at [1033, 72] on icon "button" at bounding box center [1032, 75] width 7 height 7
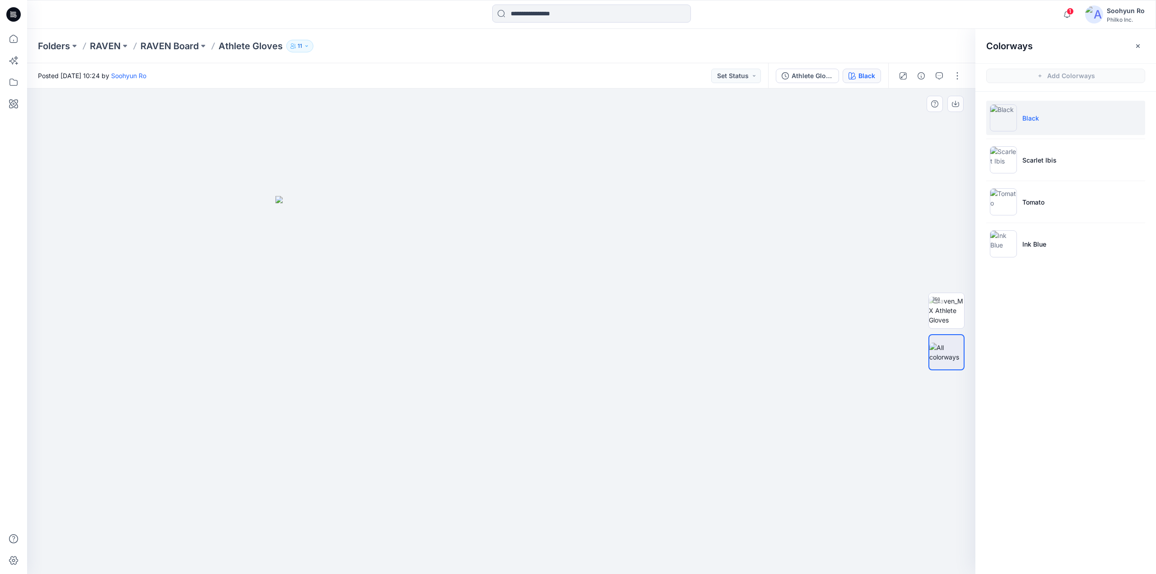
click at [882, 236] on div at bounding box center [501, 332] width 949 height 486
click at [1136, 41] on button "button" at bounding box center [1138, 46] width 14 height 14
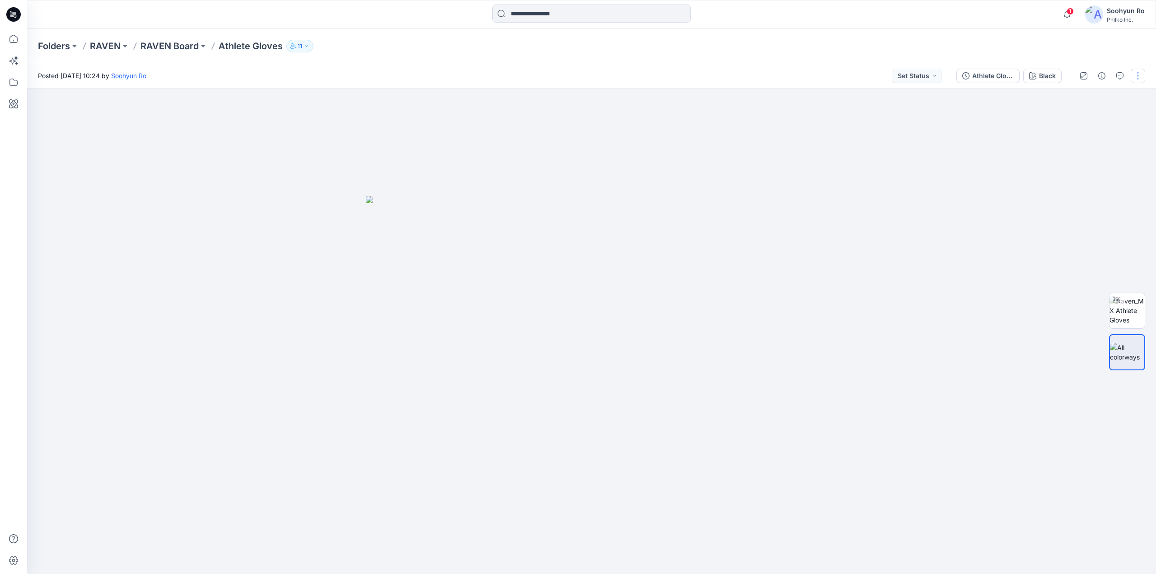
click at [1136, 77] on button "button" at bounding box center [1138, 76] width 14 height 14
click at [1079, 122] on p "Edit" at bounding box center [1080, 121] width 11 height 9
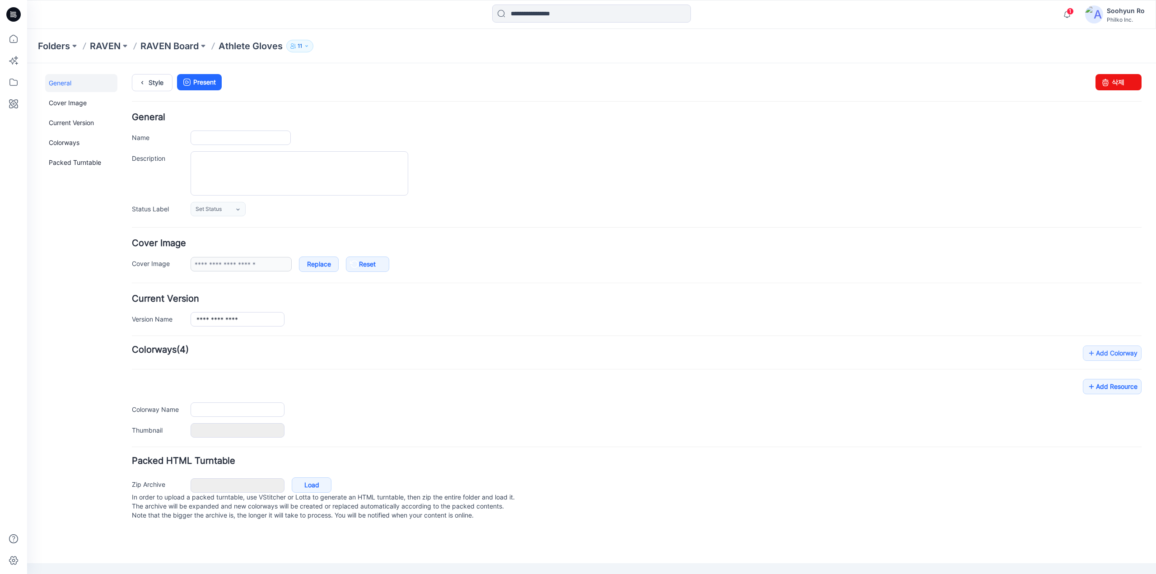
type input "**********"
type input "*****"
type input "**********"
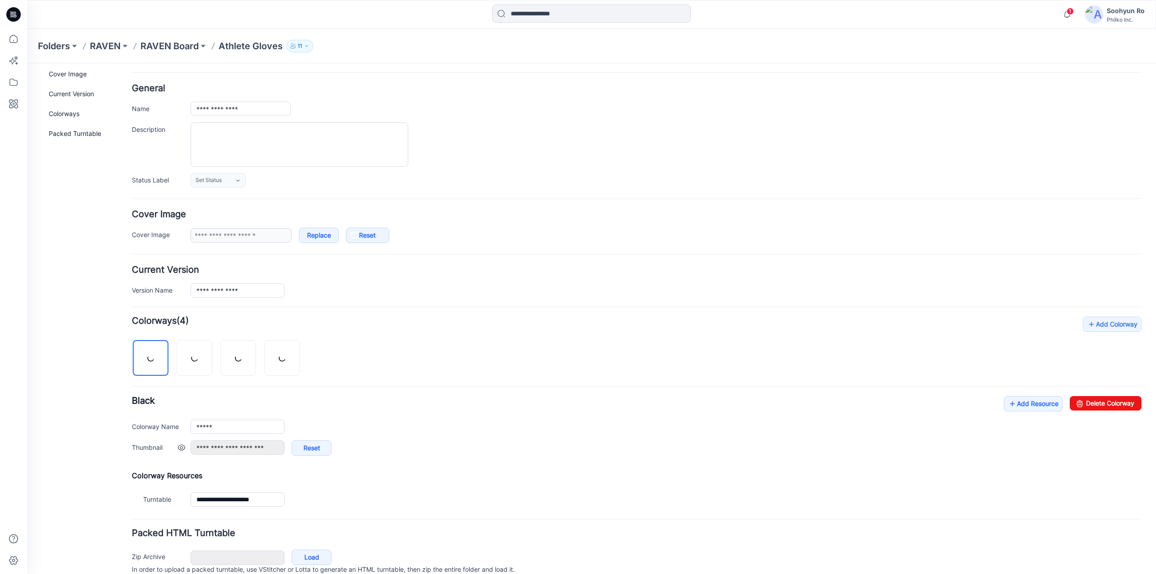
scroll to position [45, 0]
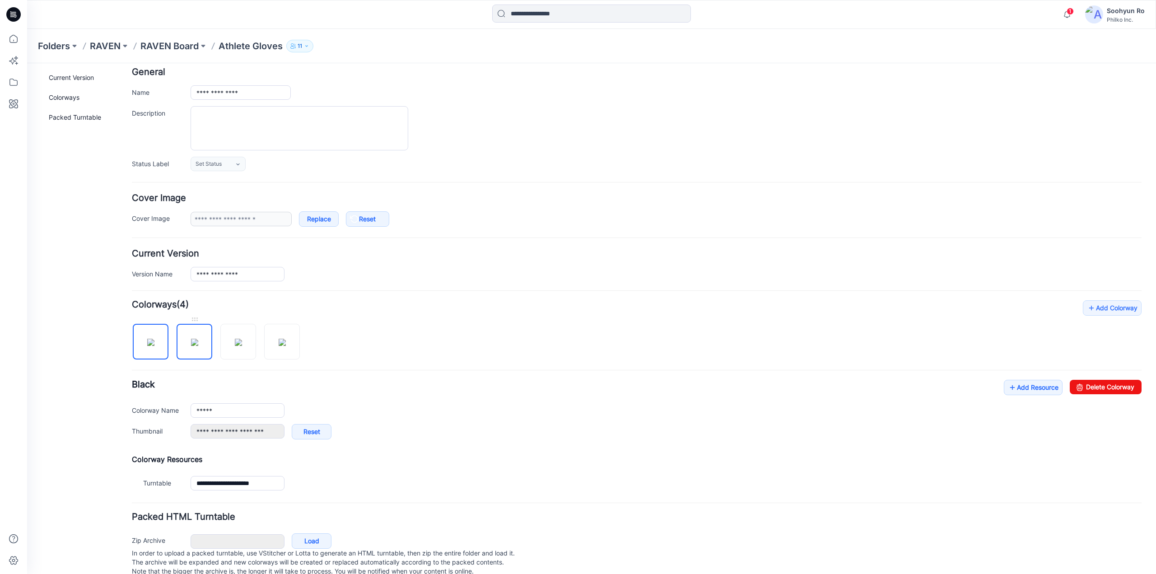
click at [198, 346] on img at bounding box center [194, 342] width 7 height 7
click at [148, 346] on img at bounding box center [150, 342] width 7 height 7
click at [198, 342] on img at bounding box center [194, 342] width 7 height 7
click at [242, 341] on img at bounding box center [238, 342] width 7 height 7
click at [279, 342] on img at bounding box center [282, 342] width 7 height 7
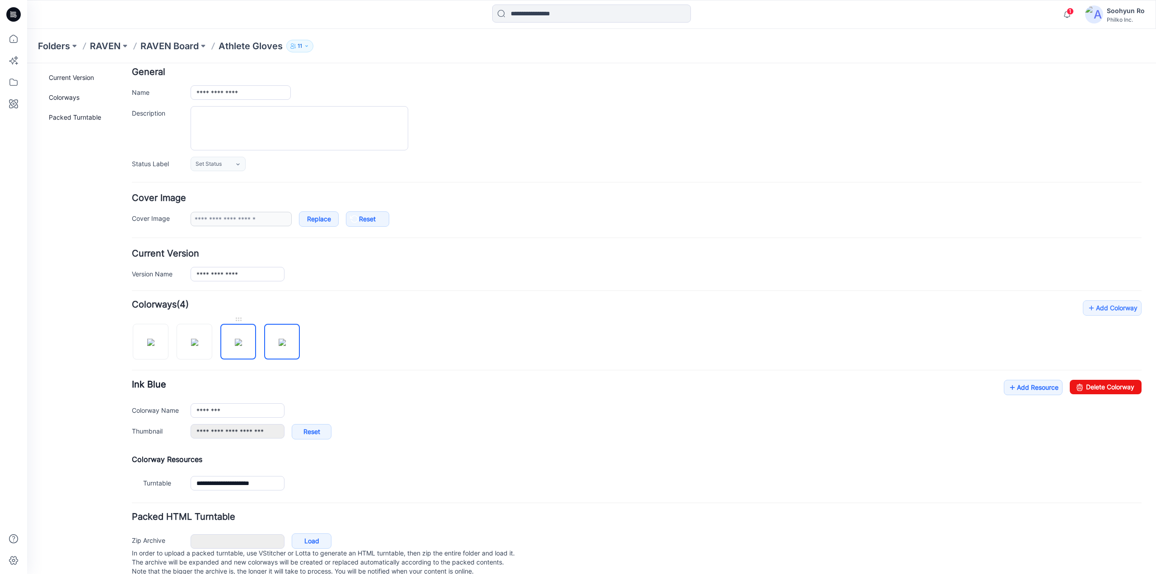
click at [235, 346] on img at bounding box center [238, 342] width 7 height 7
click at [198, 346] on img at bounding box center [194, 342] width 7 height 7
click at [151, 346] on img at bounding box center [150, 342] width 7 height 7
type input "*****"
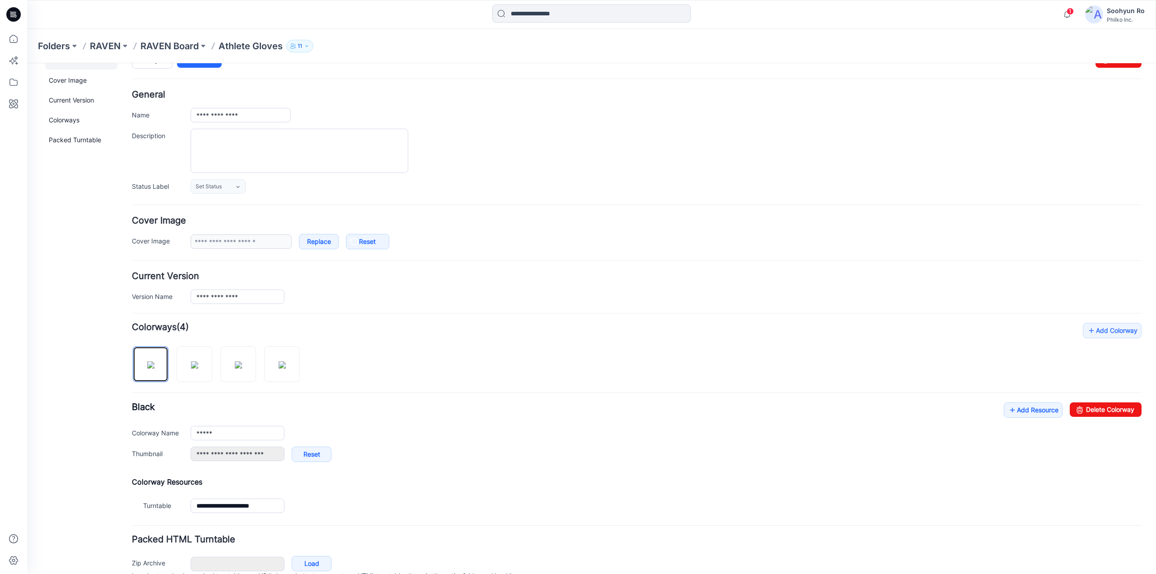
scroll to position [0, 0]
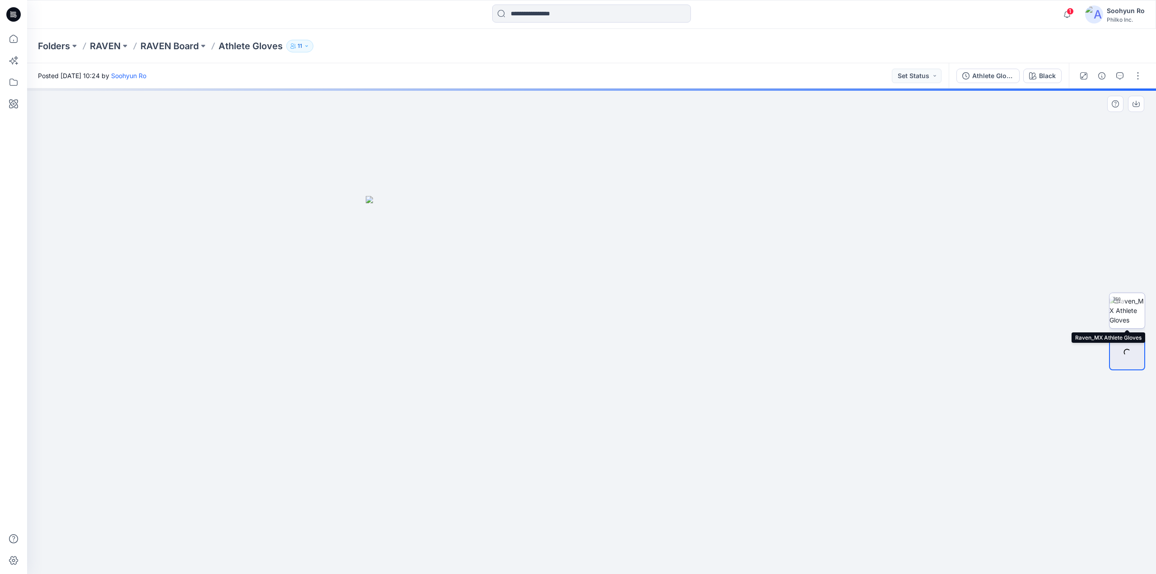
click at [1131, 319] on img at bounding box center [1127, 310] width 35 height 28
click at [995, 73] on div "Athlete Gloves" at bounding box center [993, 76] width 42 height 10
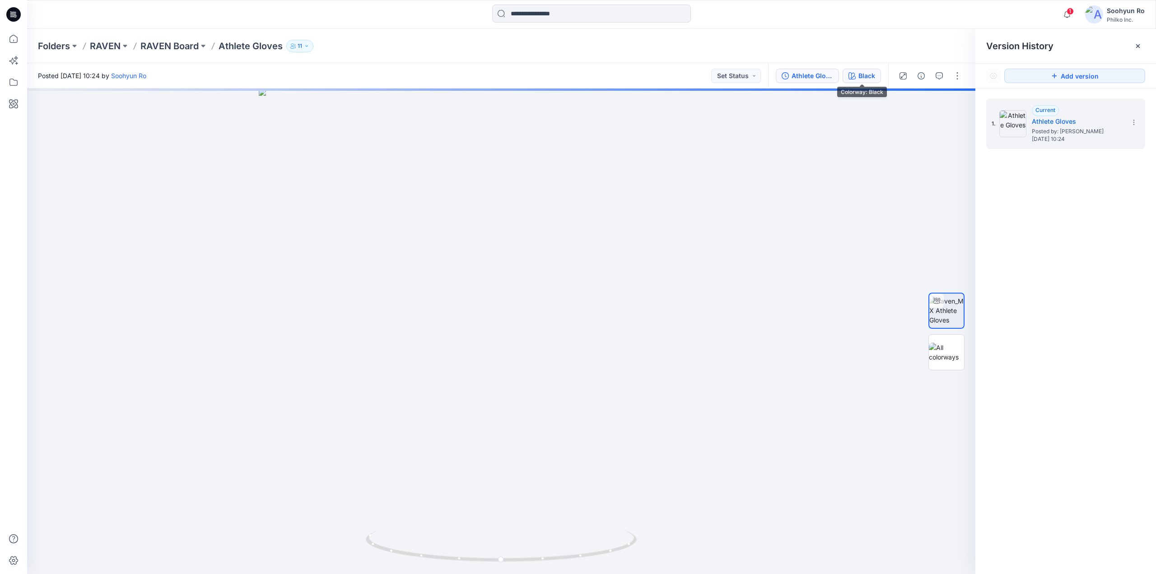
click at [868, 79] on div "Black" at bounding box center [867, 76] width 17 height 10
